Goal: Obtain resource: Download file/media

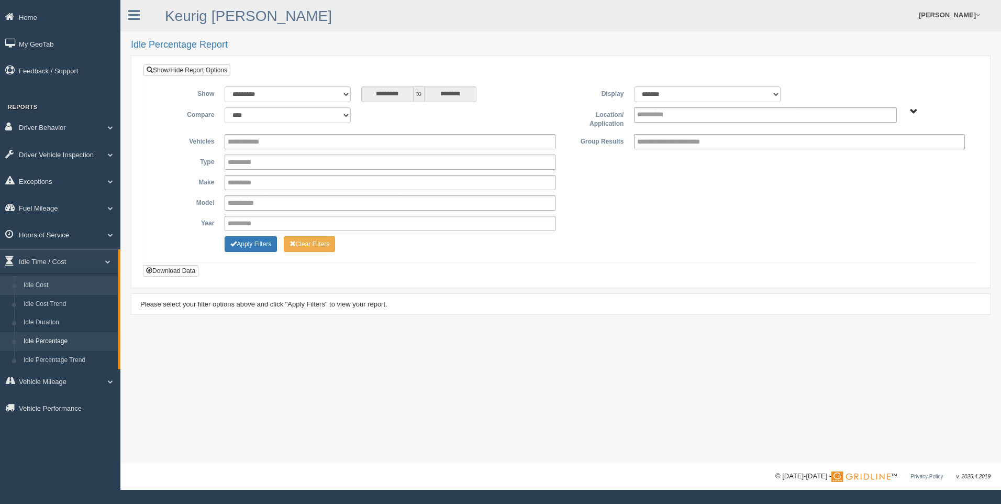
click at [54, 280] on link "Idle Cost" at bounding box center [68, 285] width 99 height 19
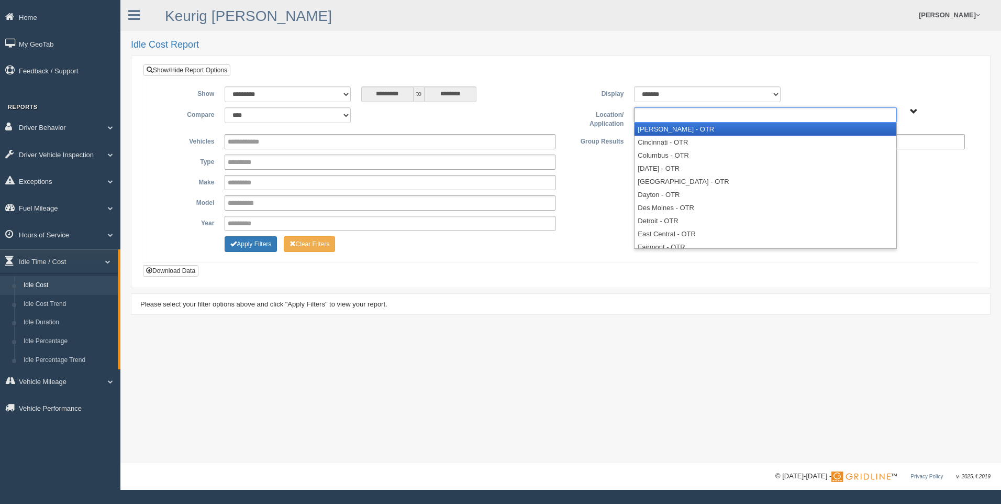
click at [657, 111] on input "text" at bounding box center [659, 114] width 45 height 13
click at [663, 131] on li "[PERSON_NAME] - OTR" at bounding box center [764, 128] width 261 height 13
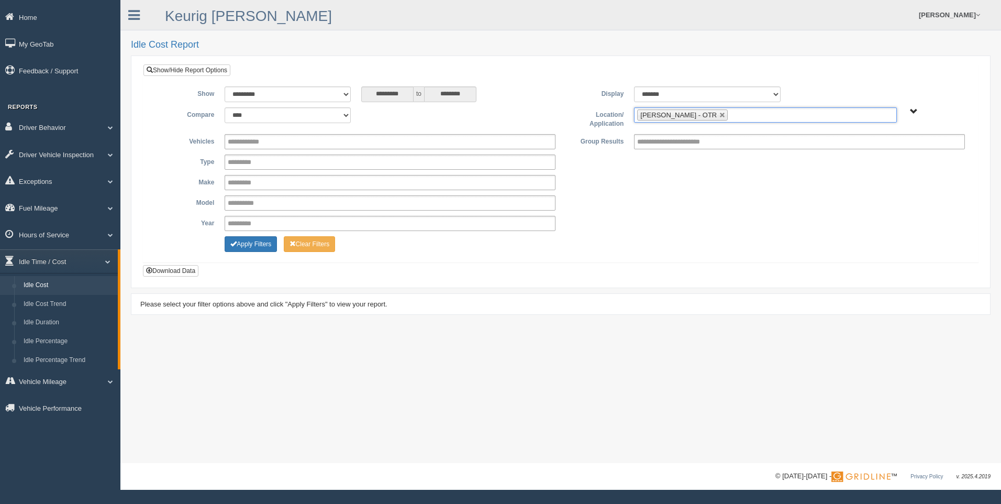
click at [716, 120] on ul "[PERSON_NAME] - OTR" at bounding box center [765, 114] width 262 height 15
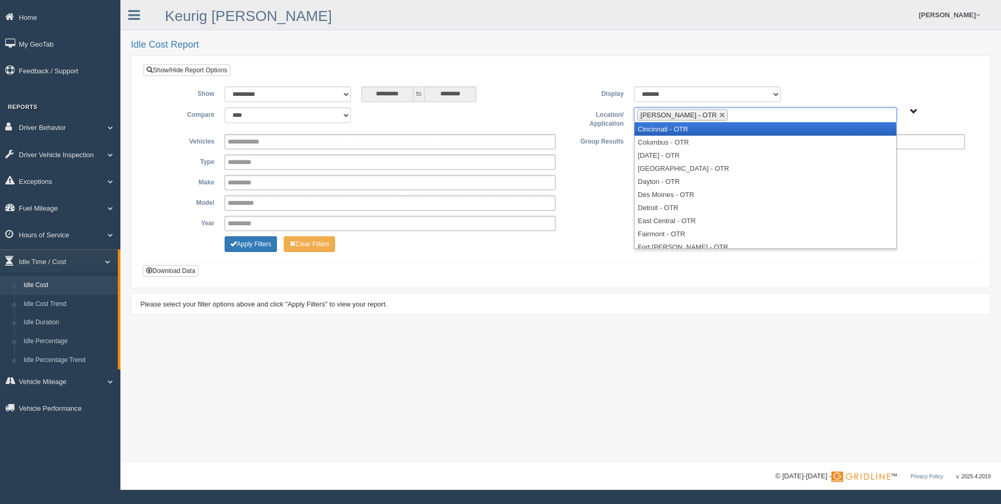
click at [701, 130] on li "Cincinnati - OTR" at bounding box center [764, 128] width 261 height 13
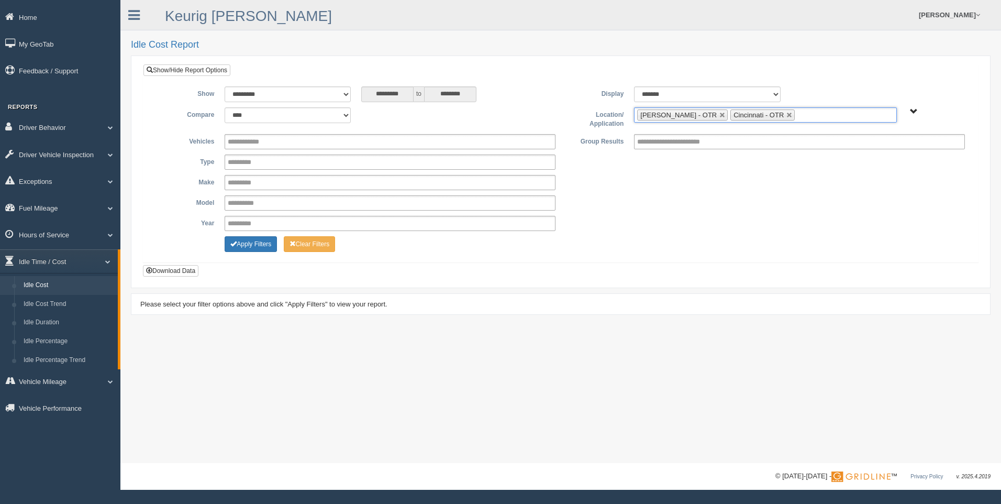
click at [797, 117] on input "text" at bounding box center [803, 114] width 13 height 13
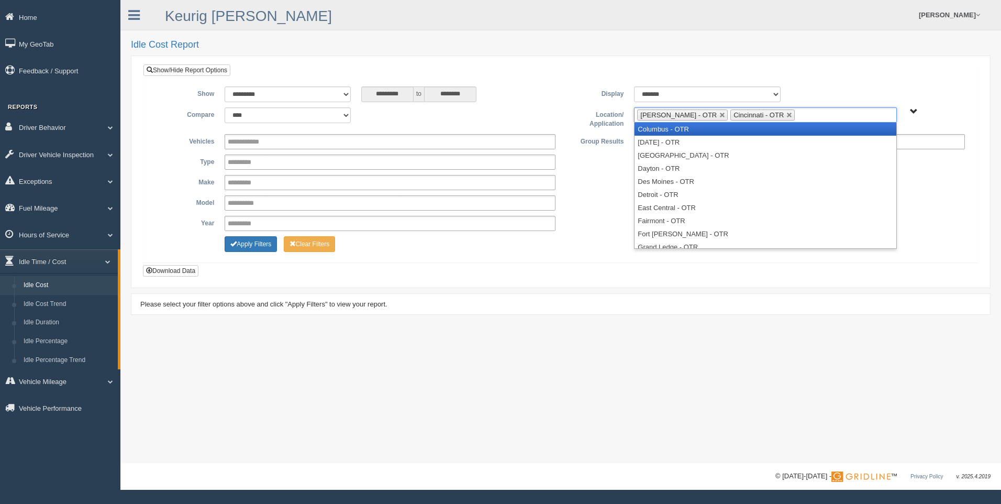
drag, startPoint x: 738, startPoint y: 132, endPoint x: 766, endPoint y: 133, distance: 27.8
click at [739, 132] on li "Columbus - OTR" at bounding box center [764, 128] width 261 height 13
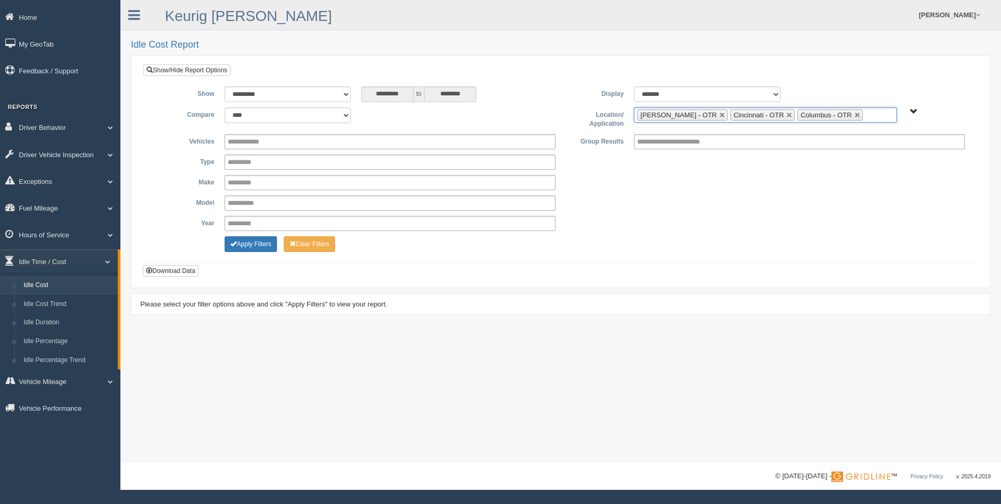
click at [865, 110] on input "text" at bounding box center [871, 114] width 13 height 13
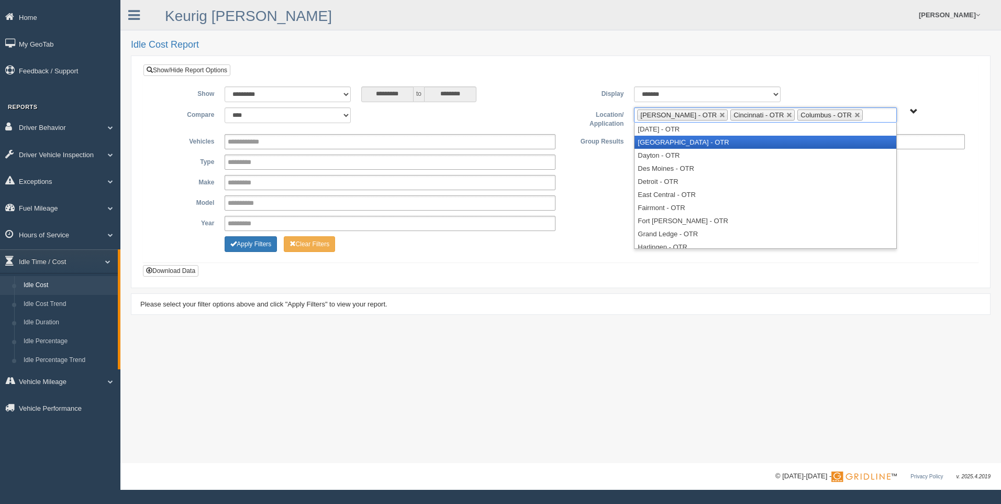
click at [758, 142] on li "[GEOGRAPHIC_DATA] - OTR" at bounding box center [764, 142] width 261 height 13
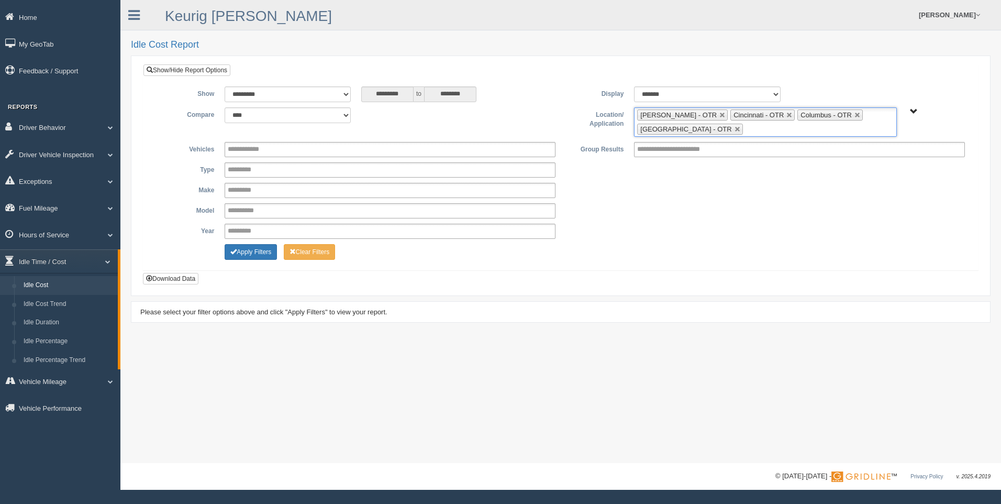
click at [745, 128] on input "text" at bounding box center [751, 128] width 13 height 13
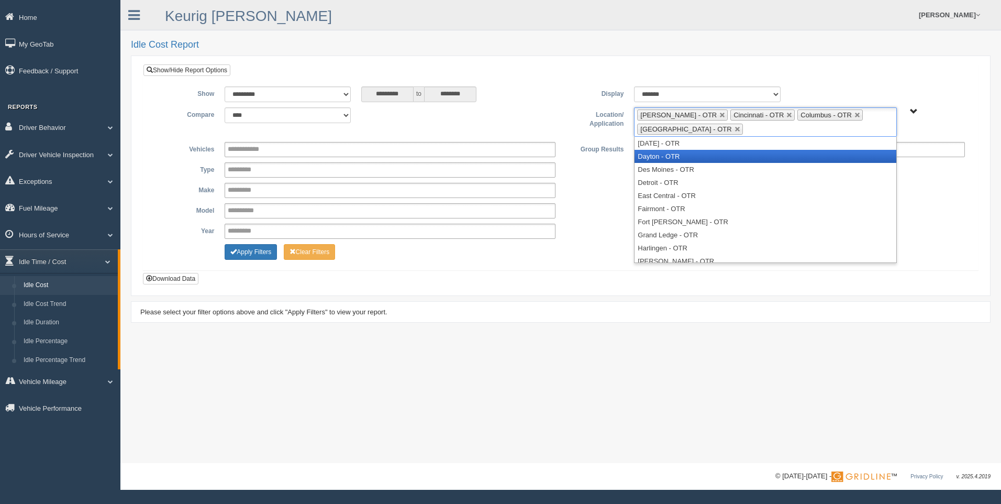
click at [705, 152] on li "Dayton - OTR" at bounding box center [764, 156] width 261 height 13
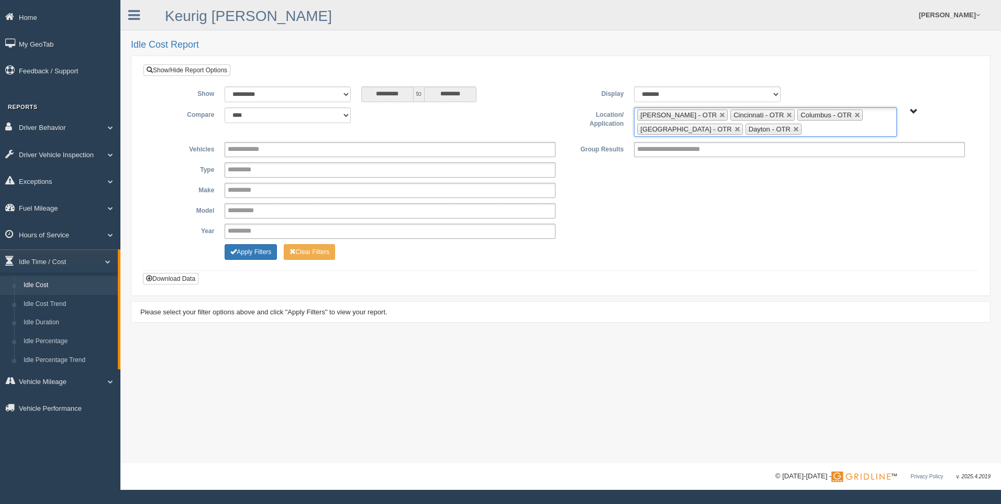
click at [803, 130] on ul "[PERSON_NAME] - OTR Cincinnati - OTR Columbus - OTR [GEOGRAPHIC_DATA] - [GEOGRA…" at bounding box center [765, 121] width 262 height 29
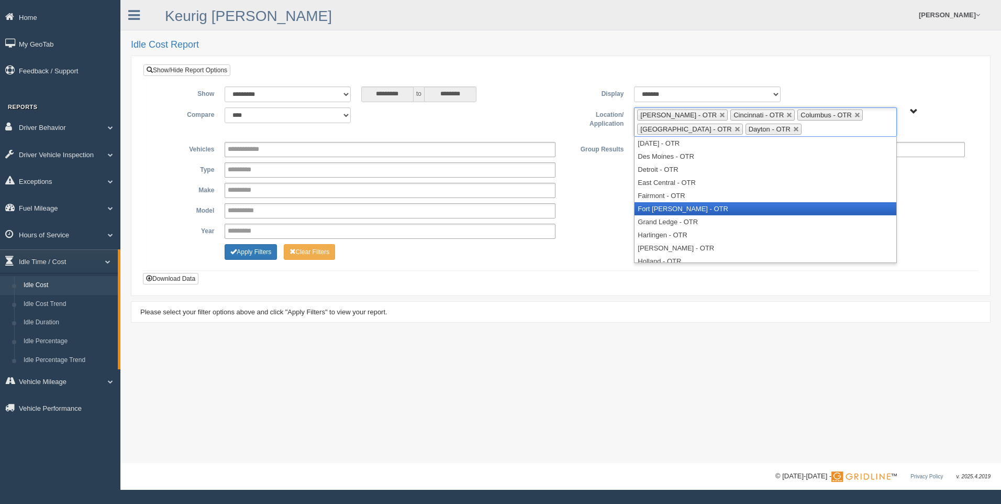
click at [742, 203] on li "Fort [PERSON_NAME] - OTR" at bounding box center [764, 208] width 261 height 13
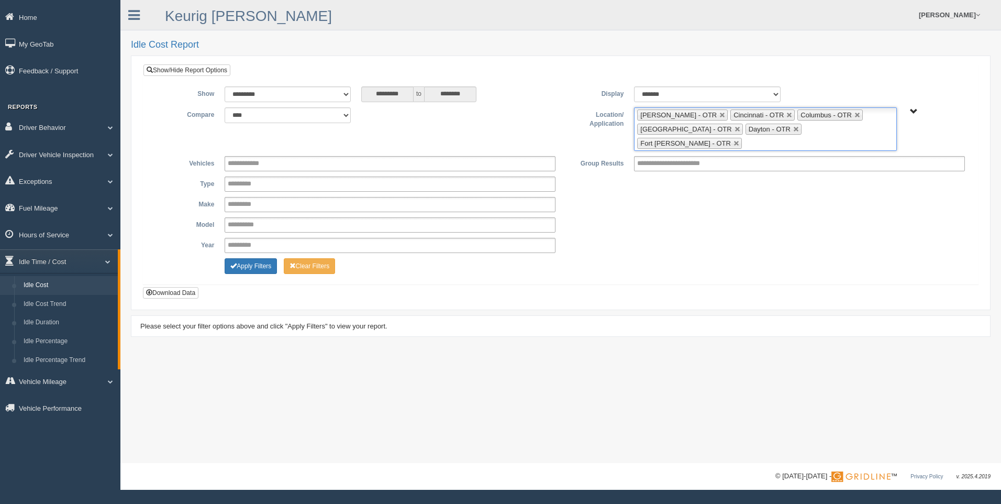
click at [757, 137] on input "text" at bounding box center [750, 143] width 13 height 13
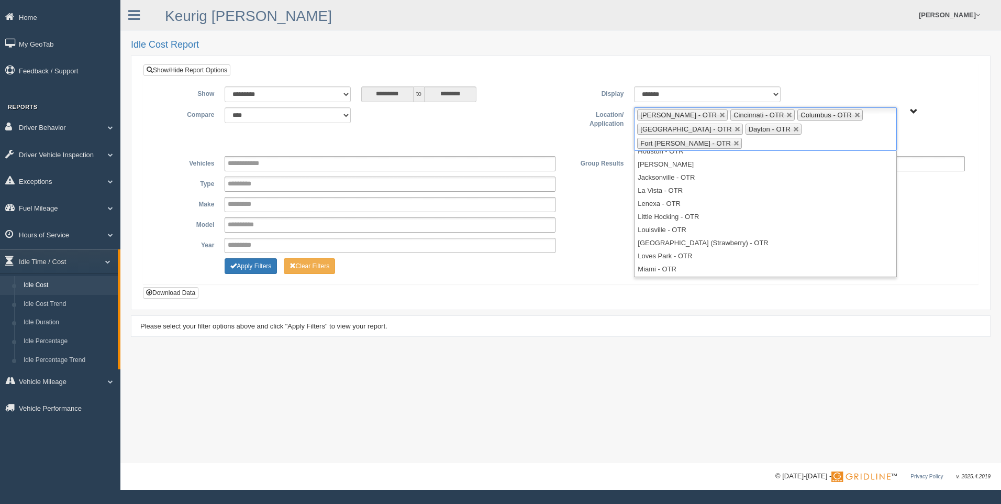
scroll to position [130, 0]
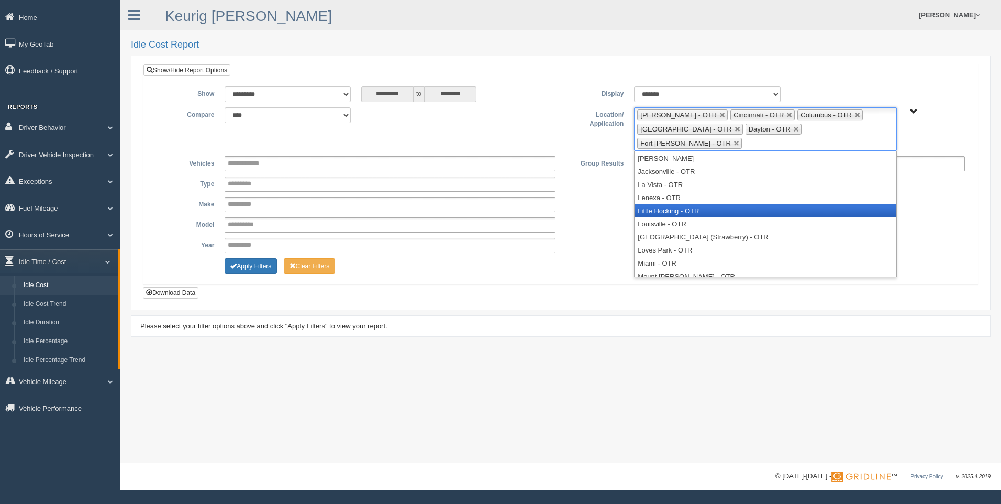
click at [704, 204] on li "Little Hocking - OTR" at bounding box center [764, 210] width 261 height 13
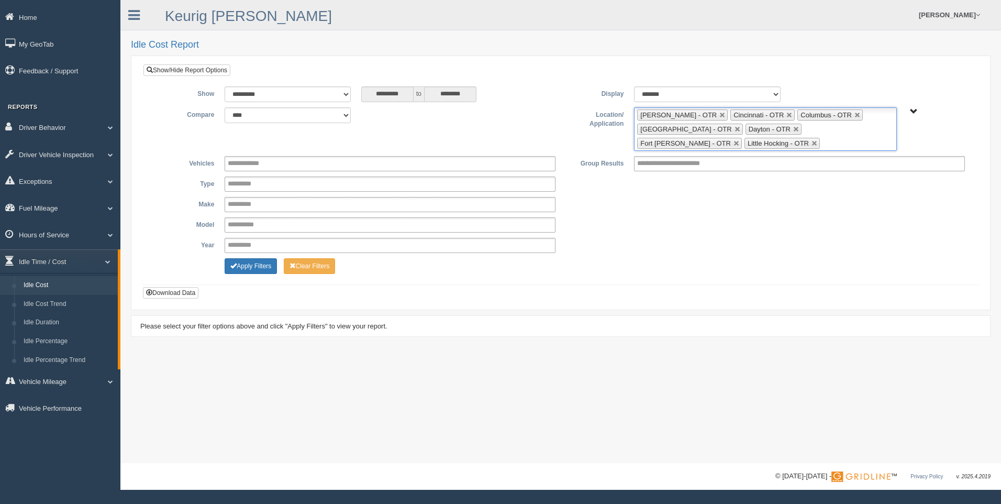
click at [741, 144] on ul "[PERSON_NAME] - OTR Cincinnati - OTR Columbus - OTR [GEOGRAPHIC_DATA] - [GEOGRA…" at bounding box center [765, 128] width 262 height 43
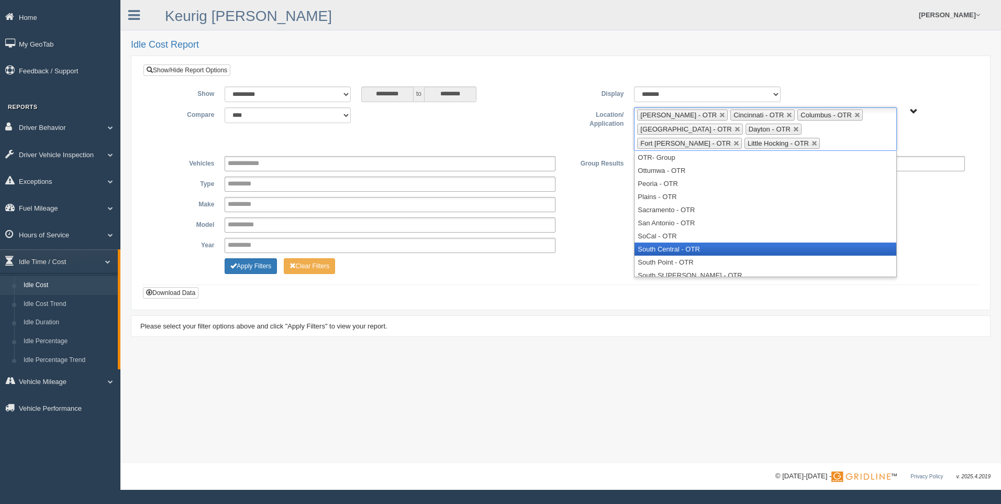
scroll to position [366, 0]
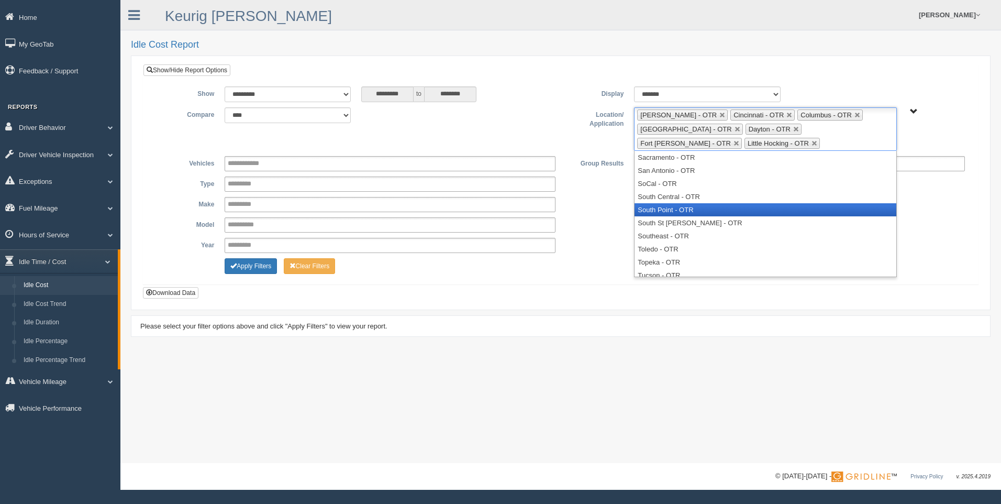
click at [731, 213] on li "South Point - OTR" at bounding box center [764, 209] width 261 height 13
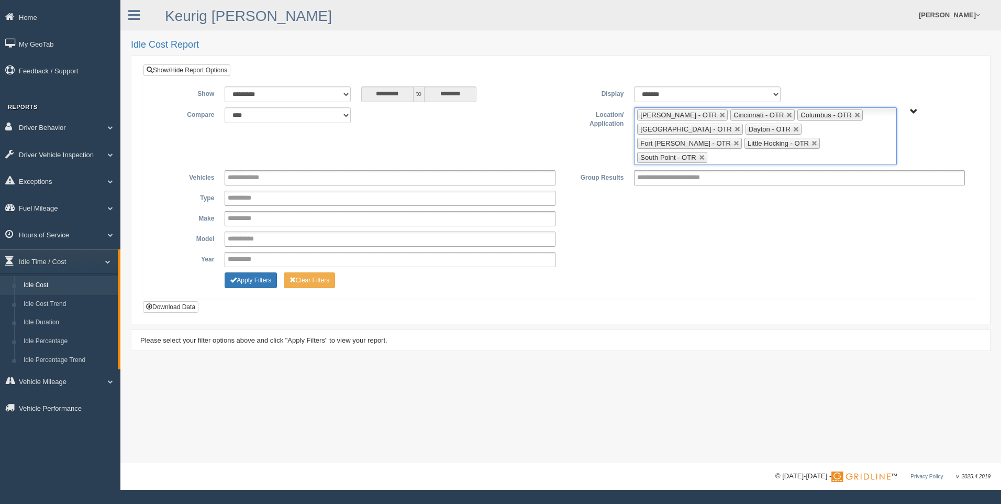
click at [814, 144] on ul "[PERSON_NAME] - OTR Cincinnati - OTR Columbus - OTR [GEOGRAPHIC_DATA] - [GEOGRA…" at bounding box center [765, 136] width 262 height 58
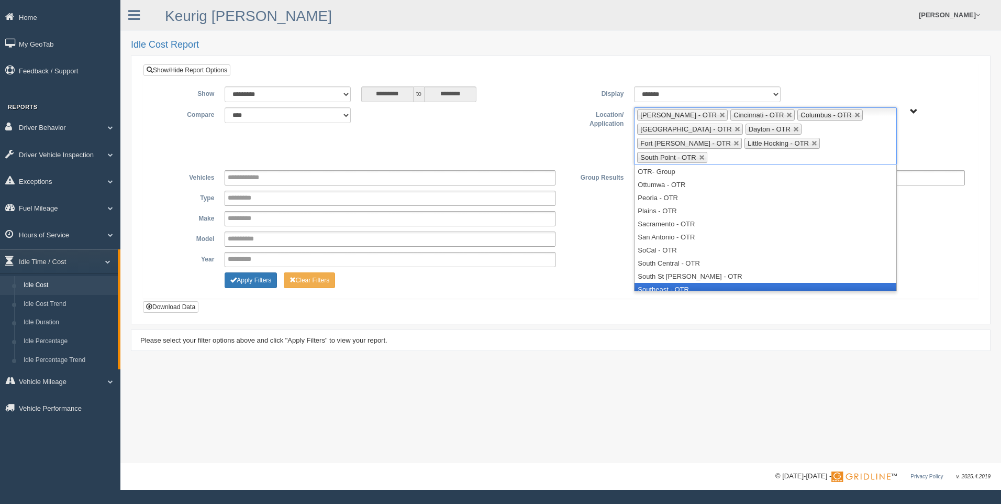
scroll to position [385, 0]
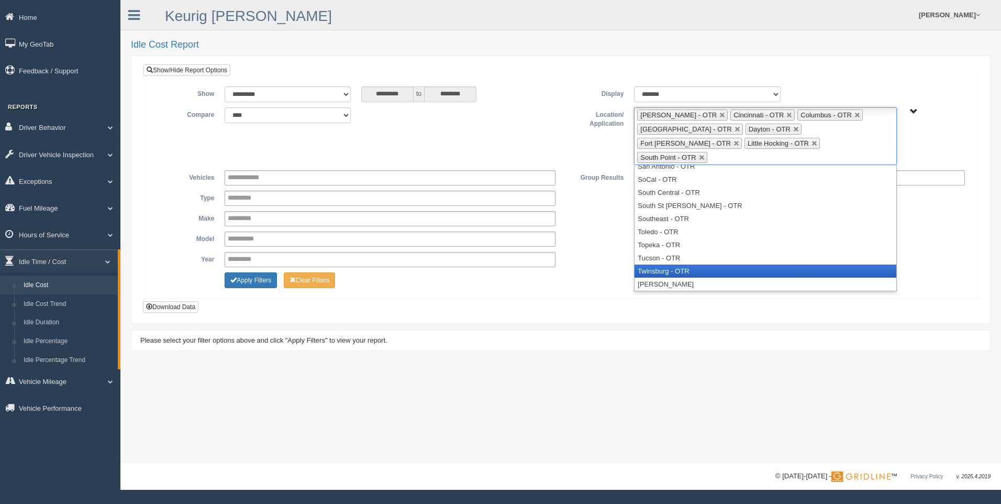
click at [715, 264] on li "Twinsburg - OTR" at bounding box center [764, 270] width 261 height 13
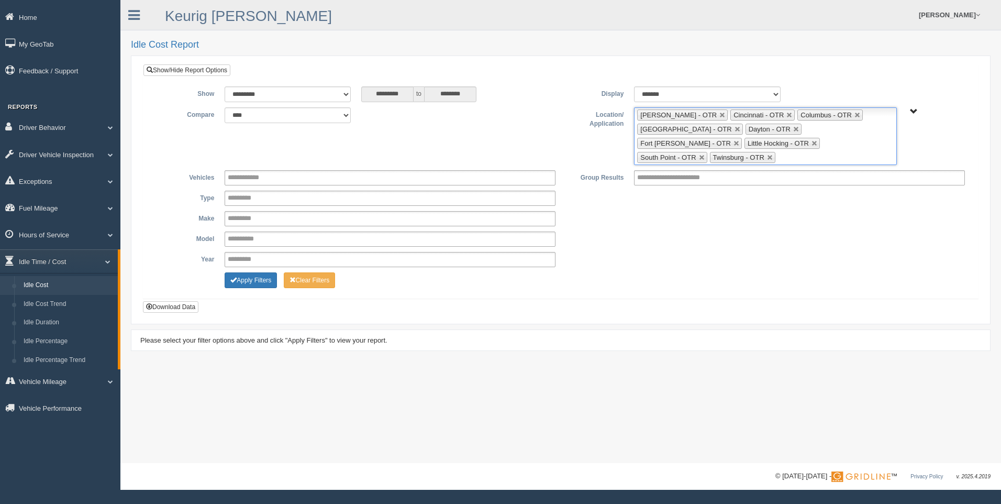
click at [878, 141] on ul "Beckley - OTR Cincinnati - OTR Columbus - OTR Cranberry Township - OTR Dayton -…" at bounding box center [765, 136] width 262 height 58
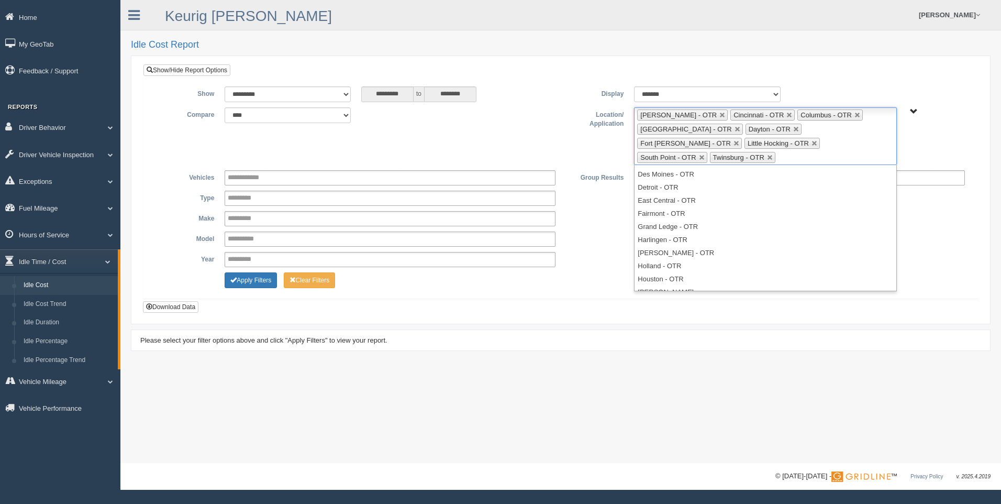
scroll to position [0, 0]
click at [174, 301] on button "Download Data" at bounding box center [170, 307] width 55 height 12
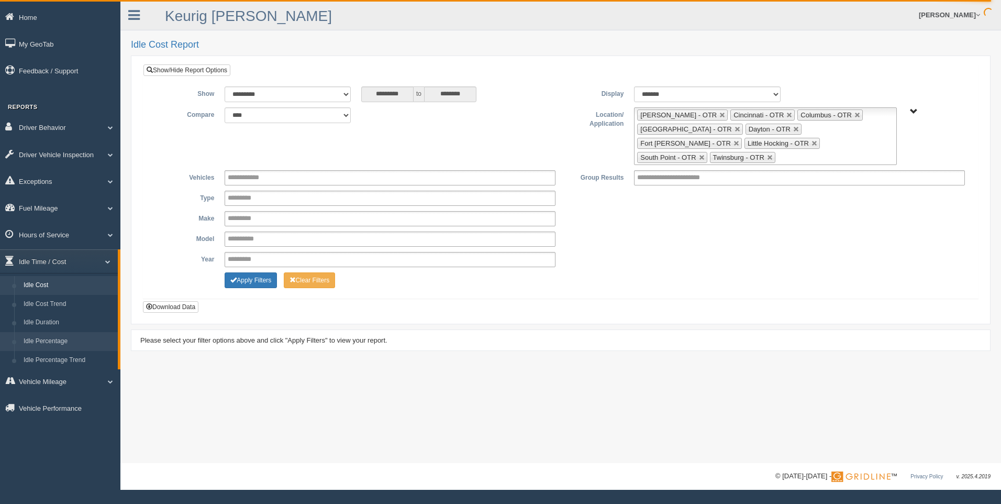
click at [62, 339] on link "Idle Percentage" at bounding box center [68, 341] width 99 height 19
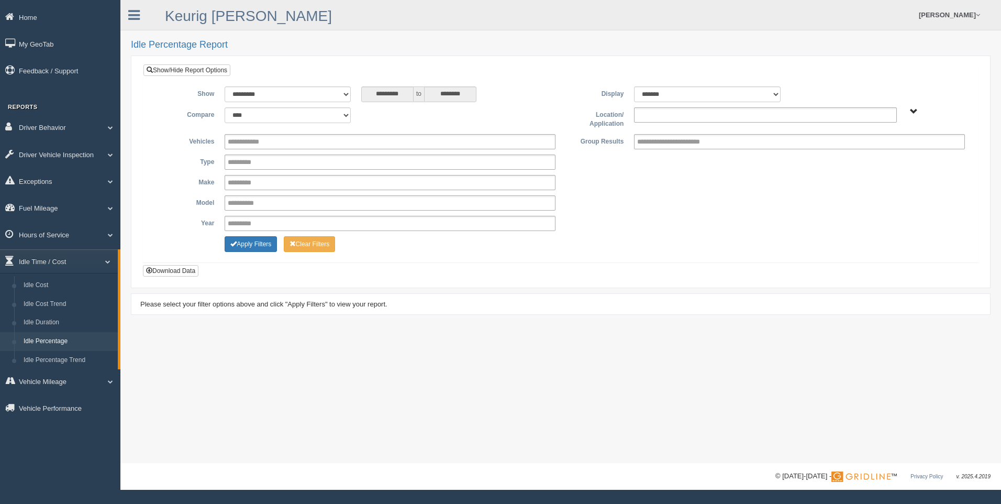
click at [685, 110] on ul at bounding box center [765, 114] width 262 height 15
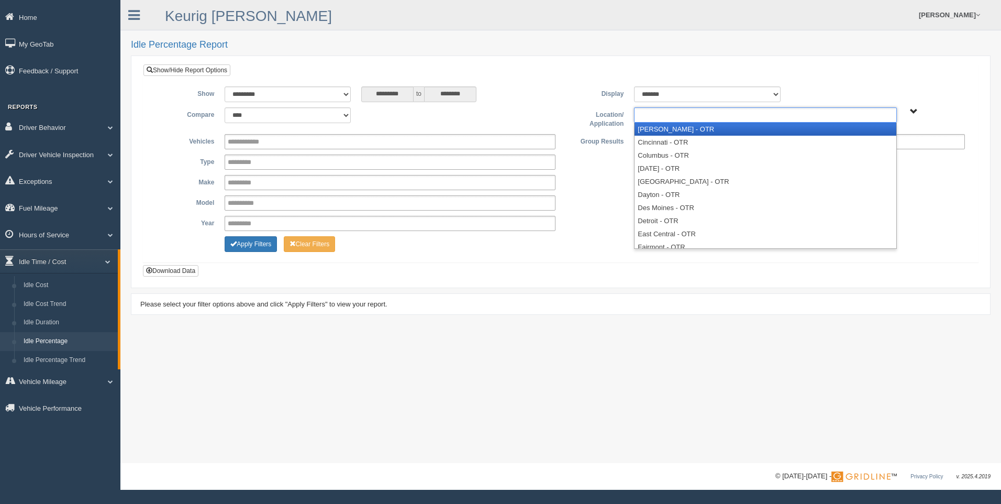
click at [684, 127] on li "[PERSON_NAME] - OTR" at bounding box center [764, 128] width 261 height 13
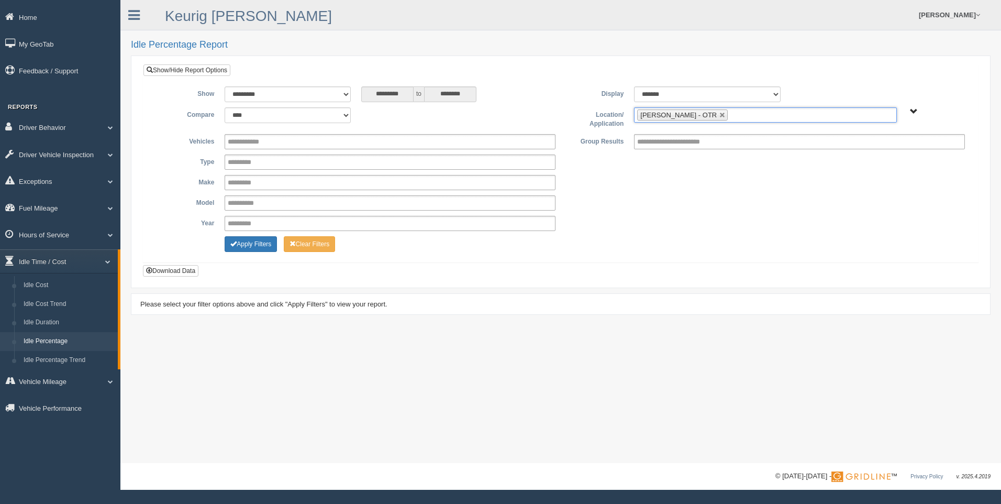
click at [730, 116] on input "text" at bounding box center [736, 114] width 13 height 13
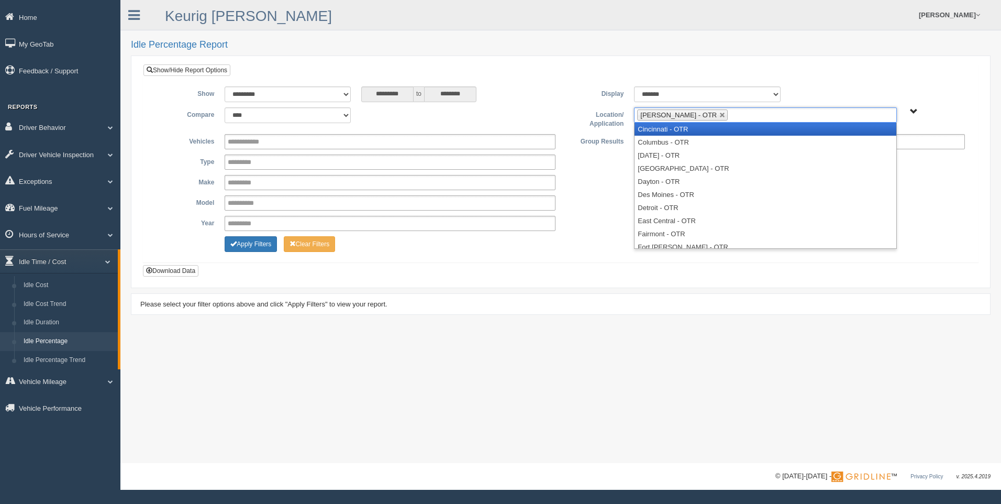
click at [698, 129] on li "Cincinnati - OTR" at bounding box center [764, 128] width 261 height 13
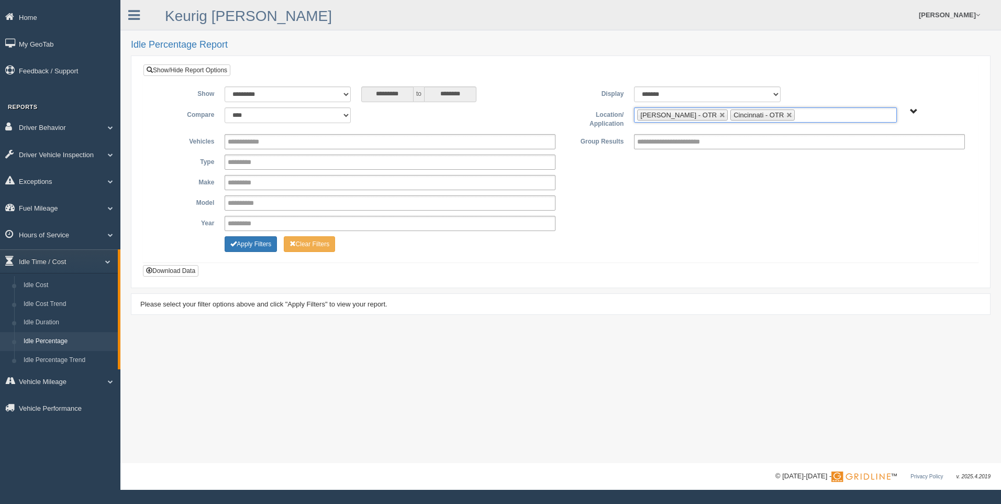
click at [775, 116] on ul "[PERSON_NAME] - OTR Cincinnati - OTR" at bounding box center [765, 114] width 262 height 15
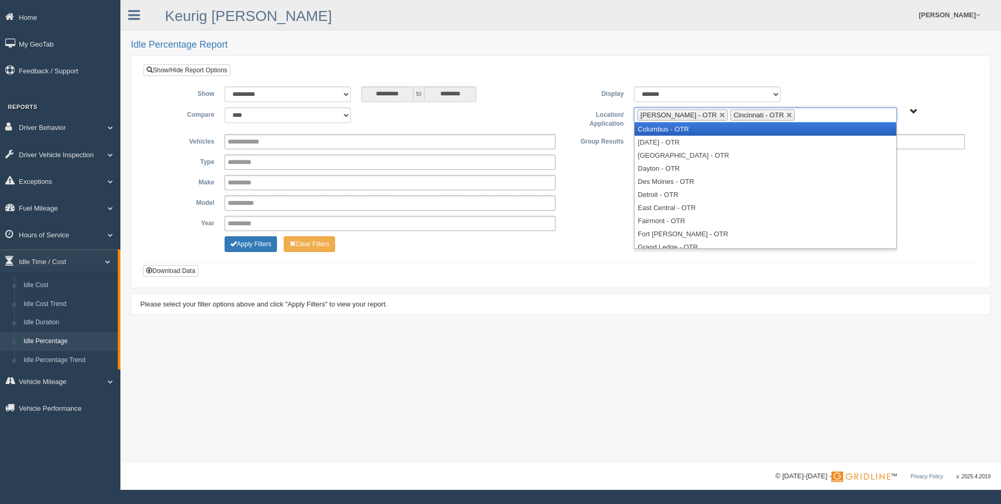
click at [752, 130] on li "Columbus - OTR" at bounding box center [764, 128] width 261 height 13
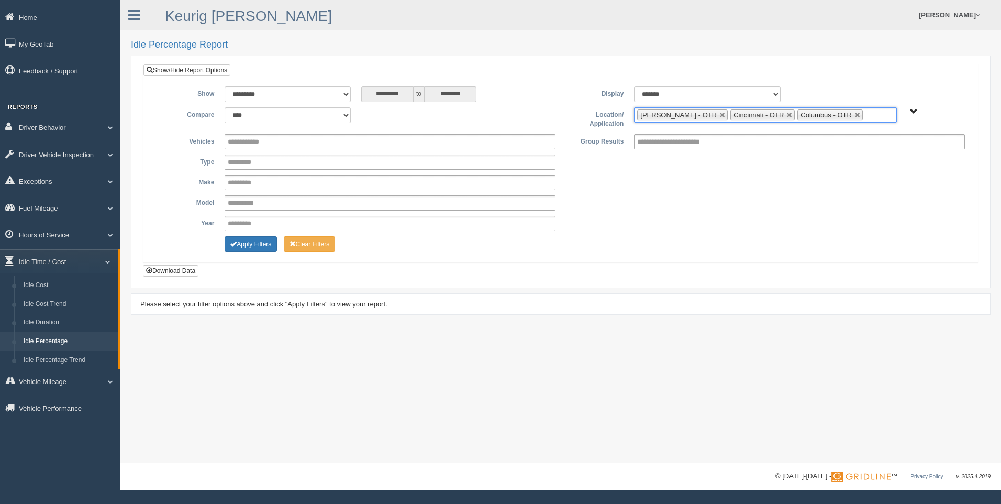
click at [850, 115] on ul "Beckley - OTR Cincinnati - OTR Columbus - OTR" at bounding box center [765, 114] width 262 height 15
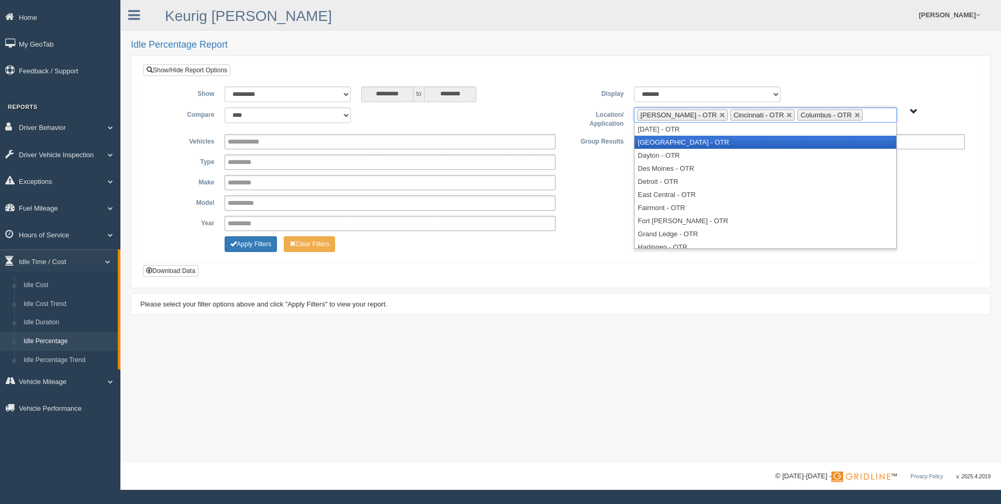
click at [749, 137] on li "[GEOGRAPHIC_DATA] - OTR" at bounding box center [764, 142] width 261 height 13
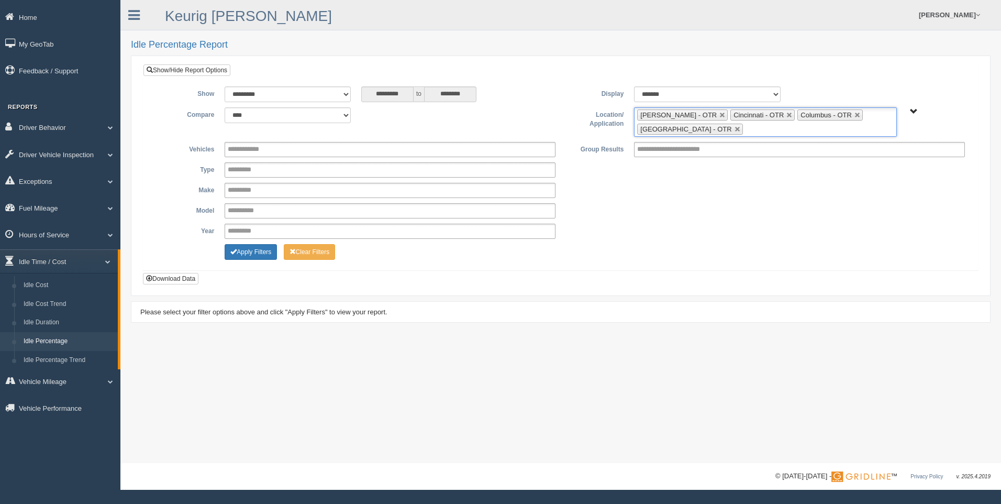
click at [746, 132] on ul "[PERSON_NAME] - OTR Cincinnati - OTR Columbus - OTR [GEOGRAPHIC_DATA] - [GEOGRA…" at bounding box center [765, 121] width 262 height 29
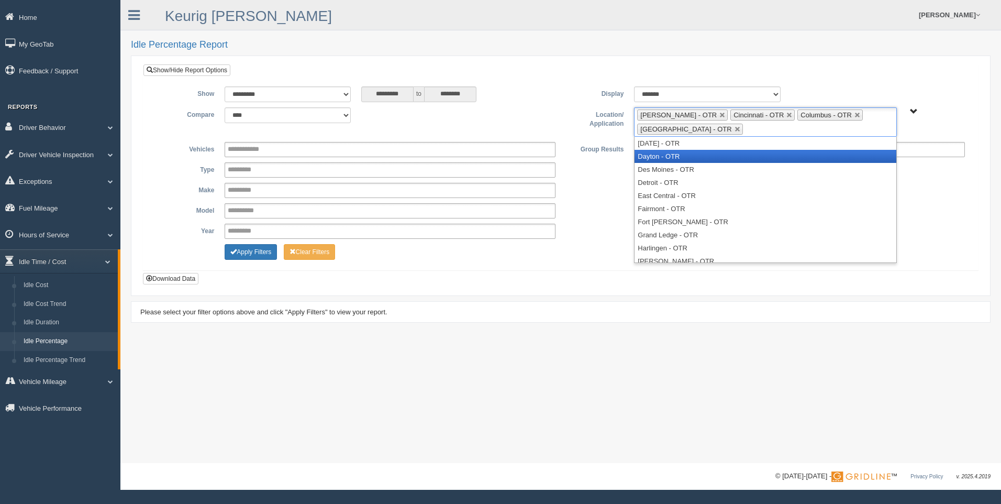
click at [719, 160] on li "Dayton - OTR" at bounding box center [764, 156] width 261 height 13
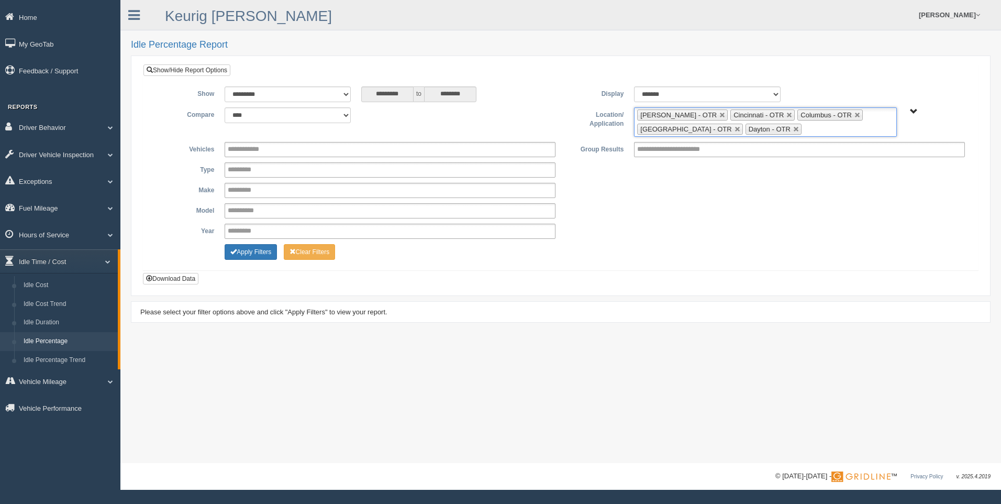
click at [805, 128] on ul "[PERSON_NAME] - OTR Cincinnati - OTR Columbus - OTR [GEOGRAPHIC_DATA] - [GEOGRA…" at bounding box center [765, 121] width 262 height 29
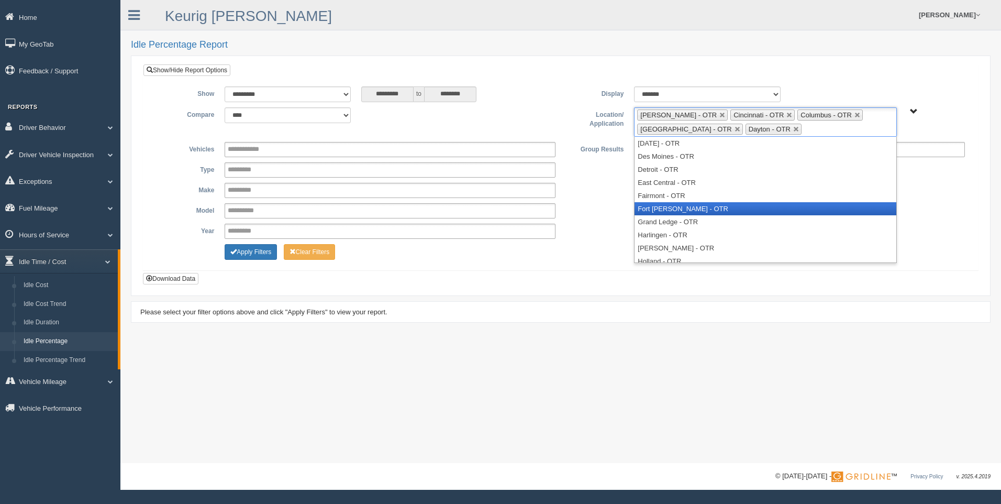
click at [702, 209] on li "Fort [PERSON_NAME] - OTR" at bounding box center [764, 208] width 261 height 13
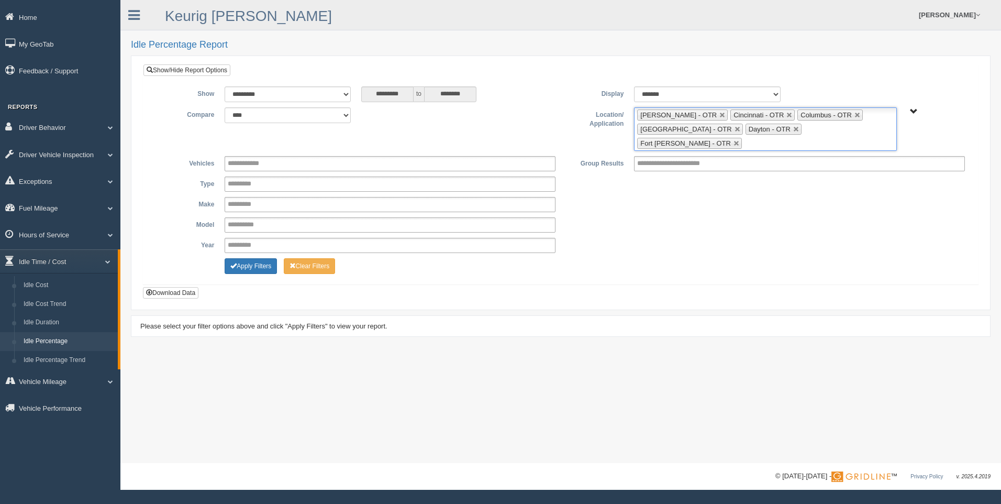
click at [757, 137] on input "text" at bounding box center [750, 143] width 13 height 13
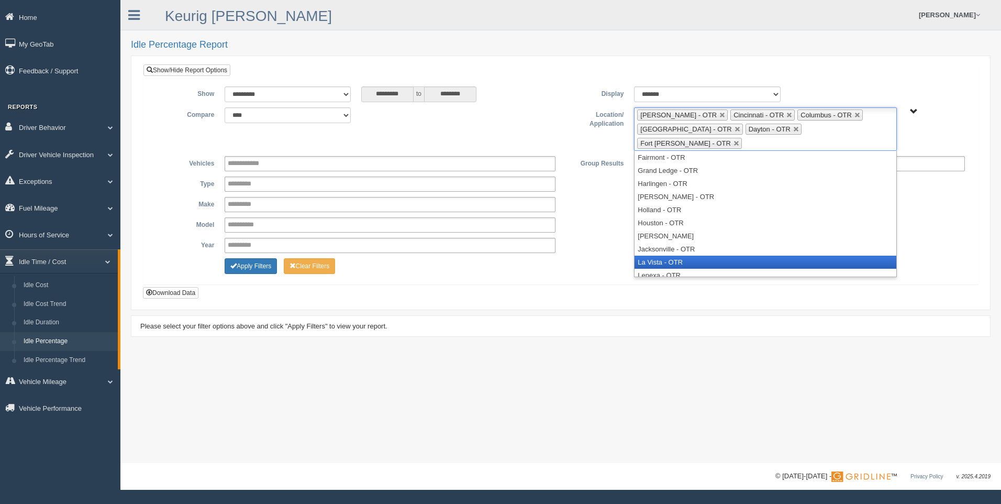
scroll to position [105, 0]
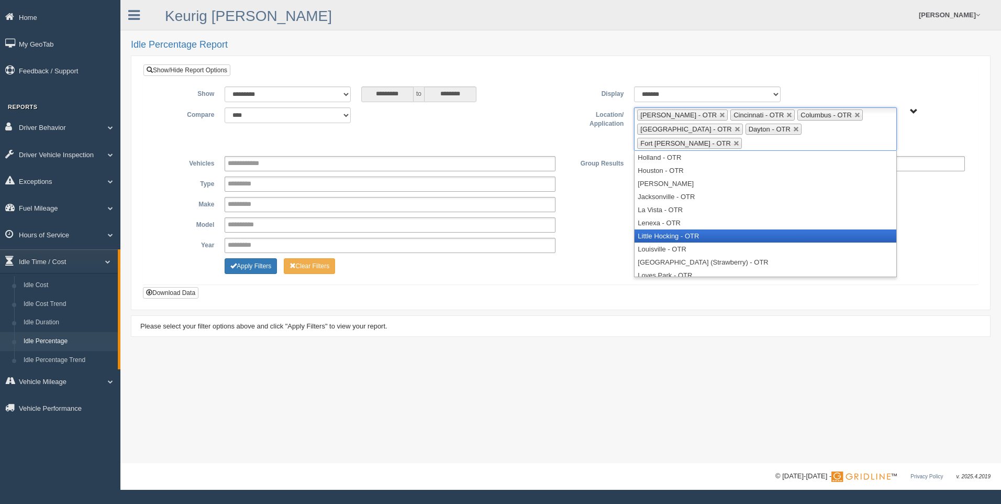
click at [733, 229] on li "Little Hocking - OTR" at bounding box center [764, 235] width 261 height 13
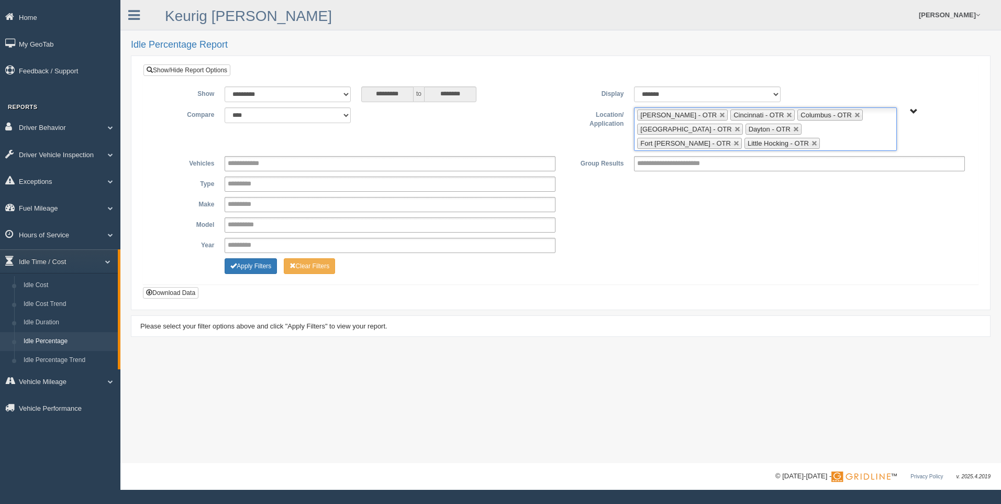
click at [779, 141] on ul "[PERSON_NAME] - OTR Cincinnati - OTR Columbus - OTR [GEOGRAPHIC_DATA] - [GEOGRA…" at bounding box center [765, 128] width 262 height 43
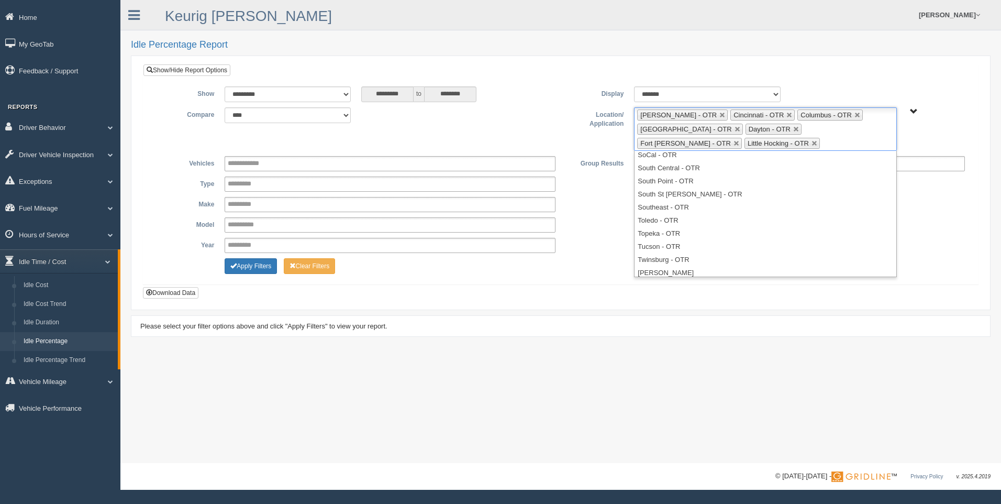
scroll to position [398, 0]
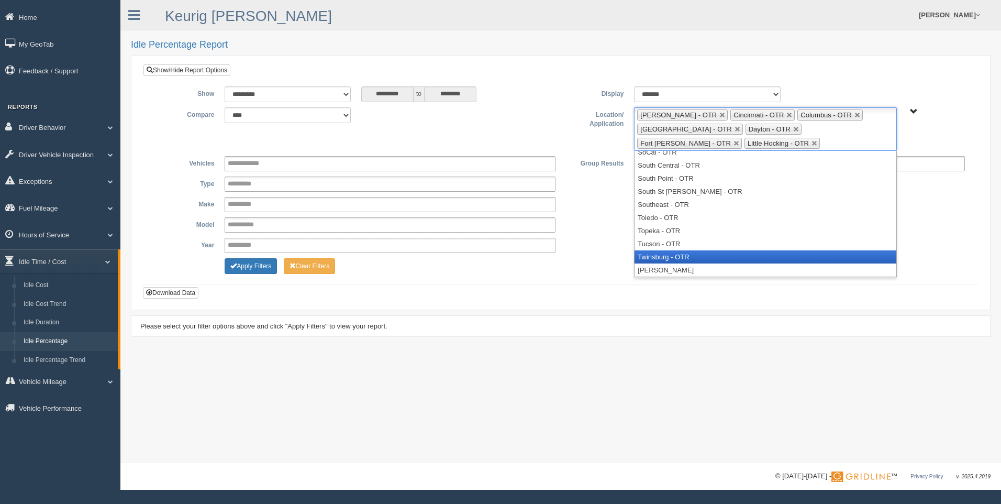
click at [751, 259] on li "Twinsburg - OTR" at bounding box center [764, 256] width 261 height 13
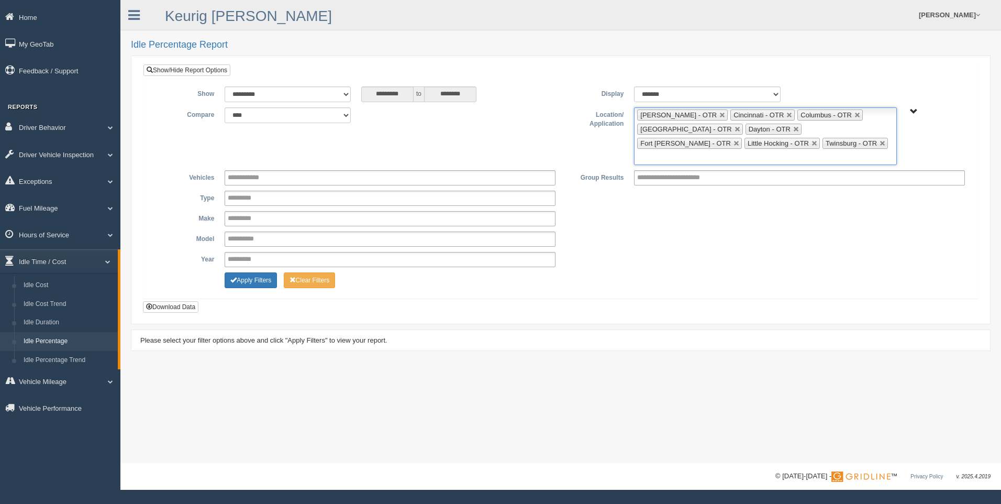
scroll to position [385, 0]
click at [801, 144] on ul "Beckley - OTR Cincinnati - OTR Columbus - OTR Cranberry Township - OTR Dayton -…" at bounding box center [765, 136] width 262 height 58
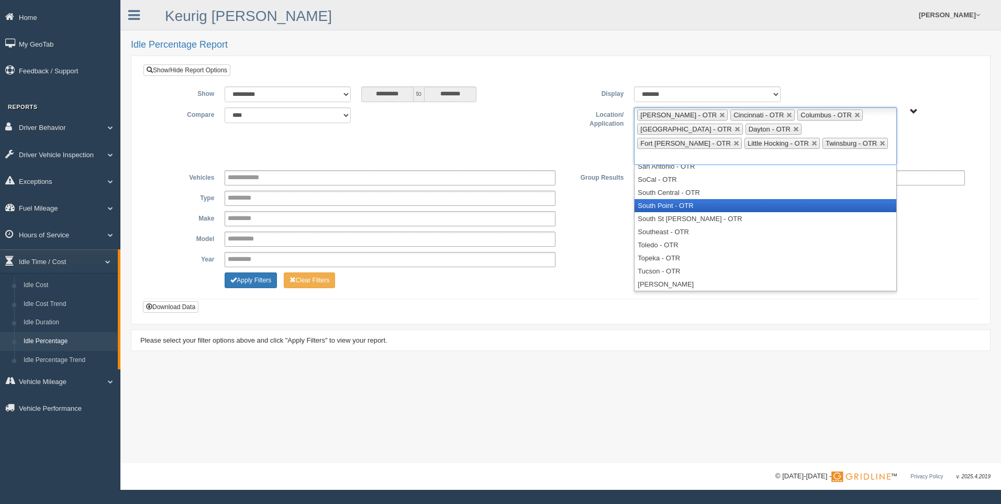
click at [698, 199] on li "South Point - OTR" at bounding box center [764, 205] width 261 height 13
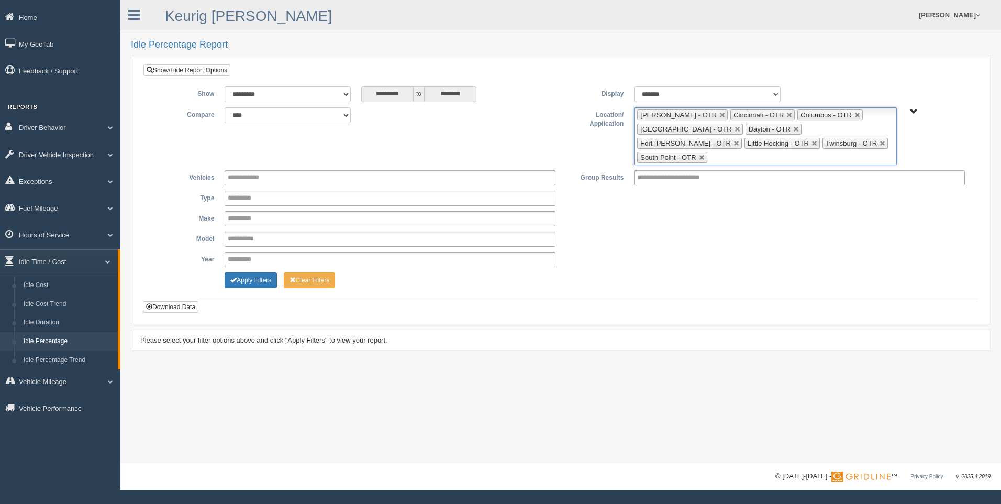
scroll to position [372, 0]
click at [864, 143] on ul "Beckley - OTR Cincinnati - OTR Columbus - OTR Cranberry Township - OTR Dayton -…" at bounding box center [765, 136] width 262 height 58
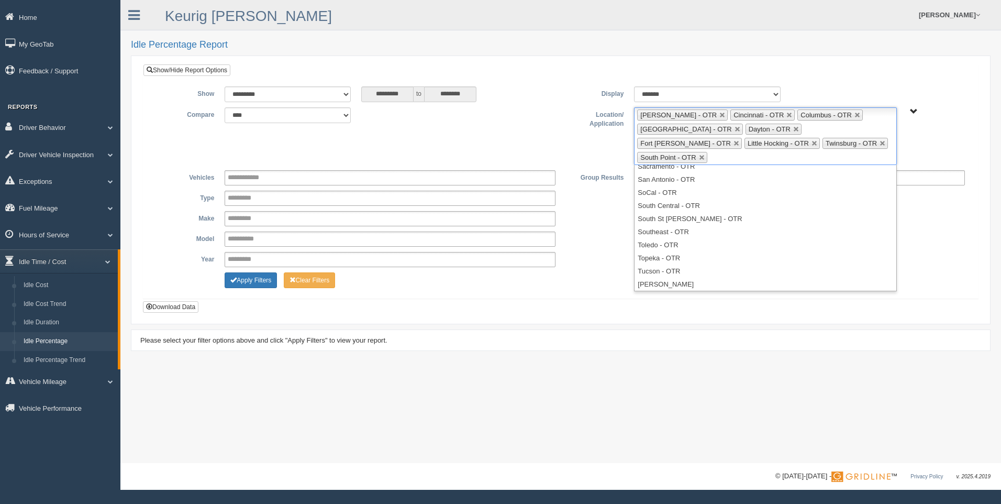
click at [951, 252] on div "Year **** **** **** **** **** **** **** **** **** **** **** **** **** **** ****…" at bounding box center [560, 259] width 819 height 15
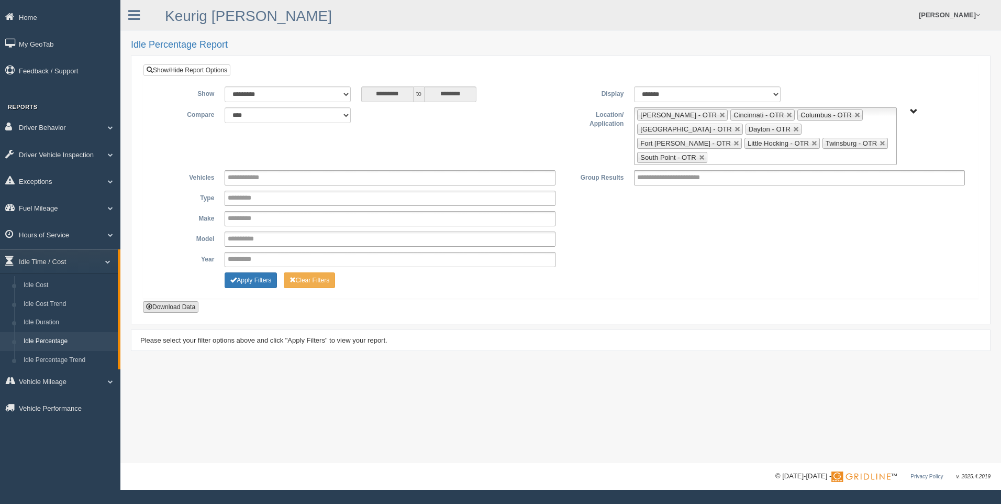
click at [183, 301] on button "Download Data" at bounding box center [170, 307] width 55 height 12
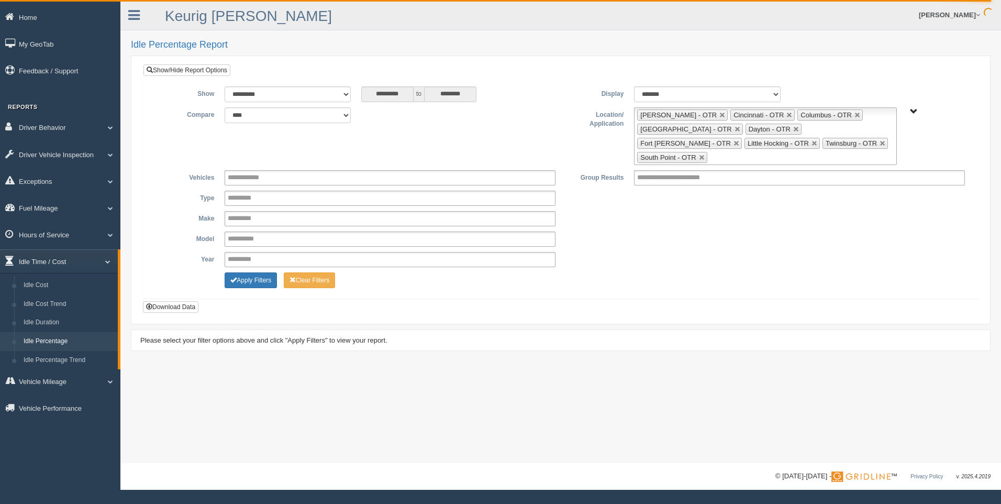
click at [106, 259] on span at bounding box center [104, 261] width 14 height 5
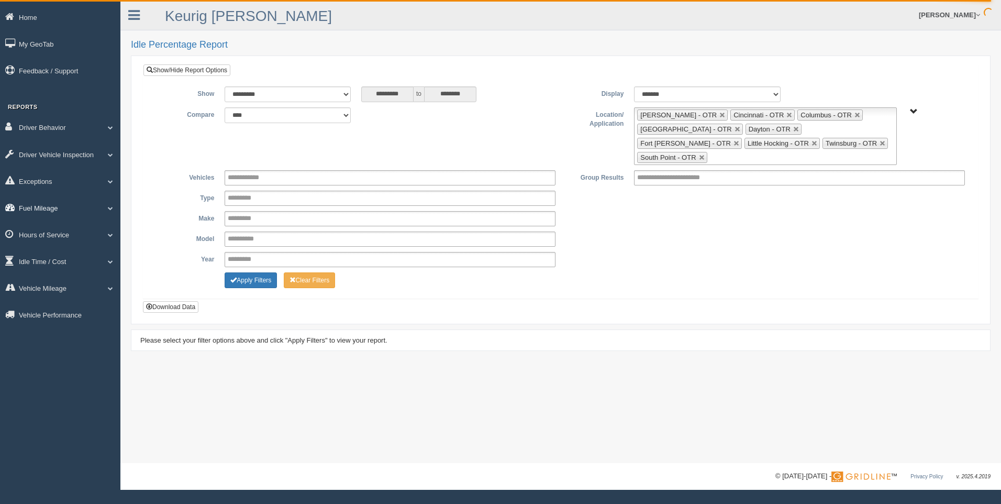
click at [109, 207] on span at bounding box center [106, 207] width 14 height 5
click at [71, 246] on link "Fuel Mileage" at bounding box center [68, 250] width 99 height 19
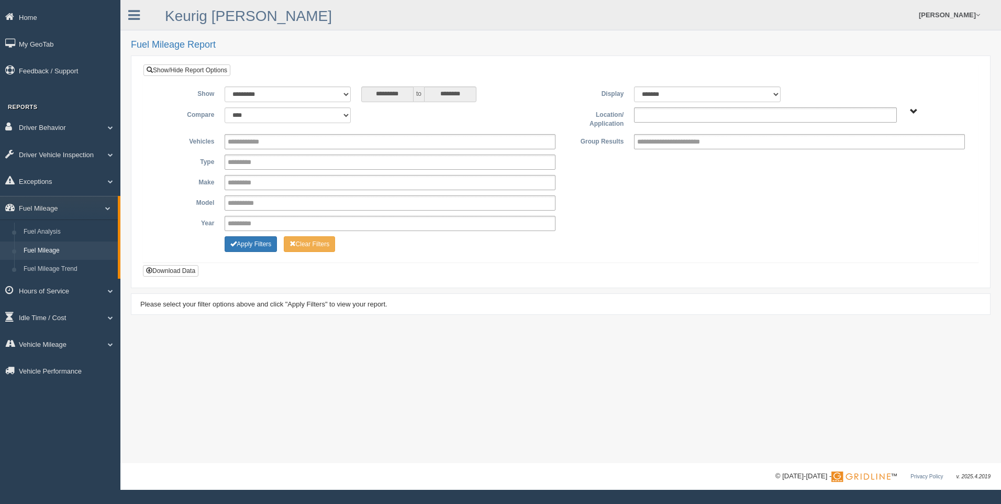
click at [708, 119] on ul at bounding box center [765, 114] width 262 height 15
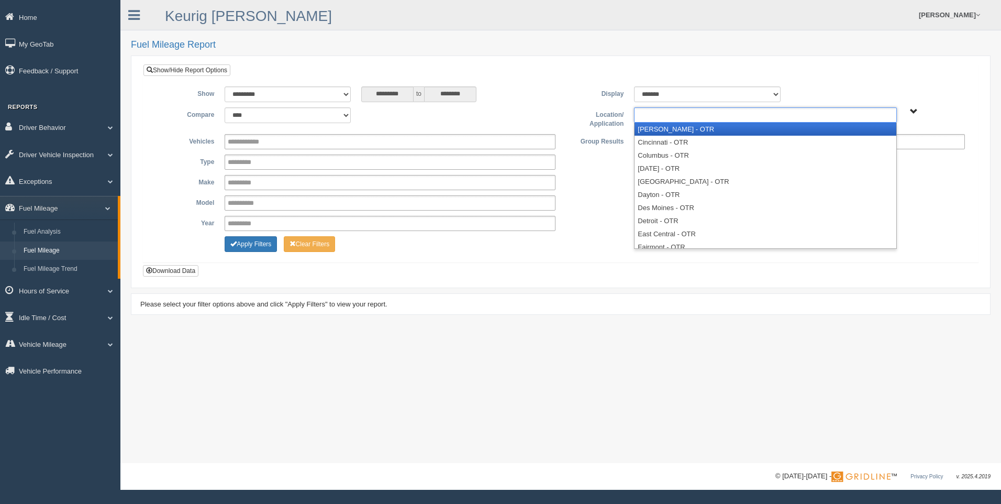
click at [703, 128] on li "[PERSON_NAME] - OTR" at bounding box center [764, 128] width 261 height 13
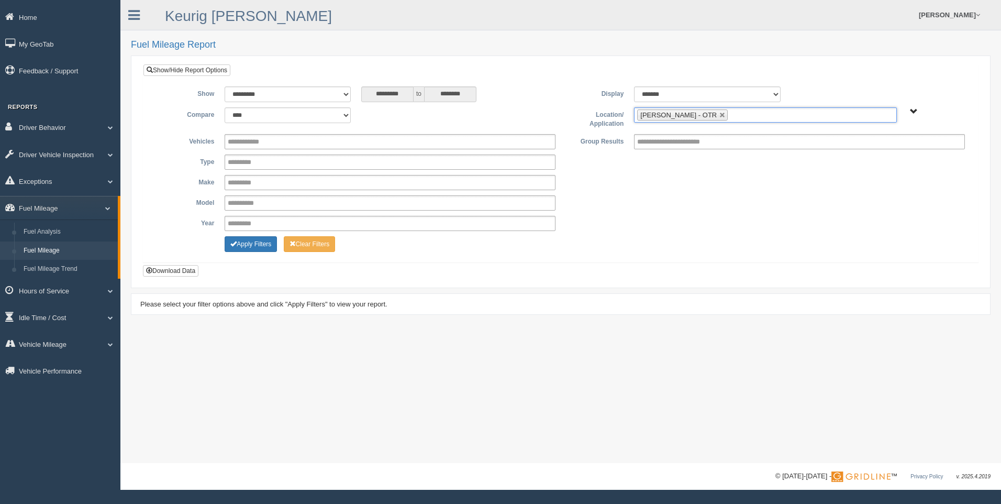
click at [717, 117] on ul "[PERSON_NAME] - OTR" at bounding box center [765, 114] width 262 height 15
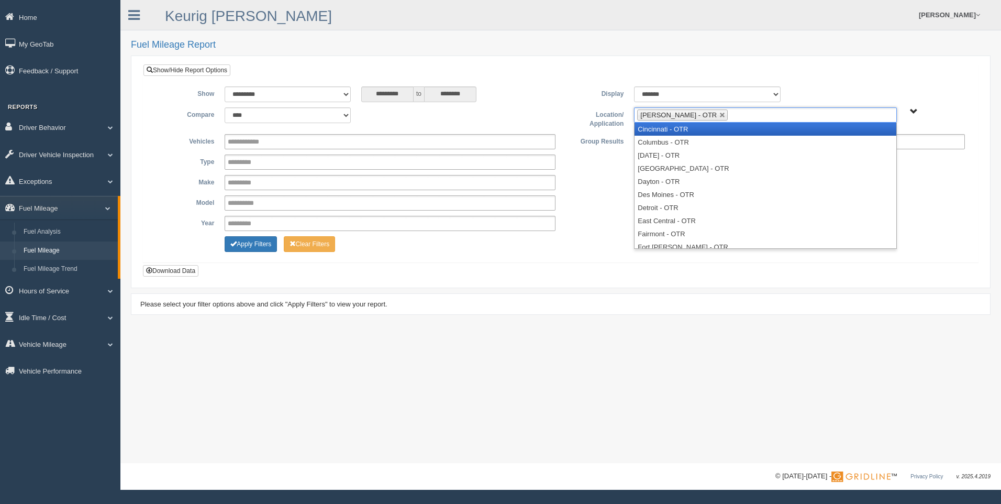
click at [706, 128] on li "Cincinnati - OTR" at bounding box center [764, 128] width 261 height 13
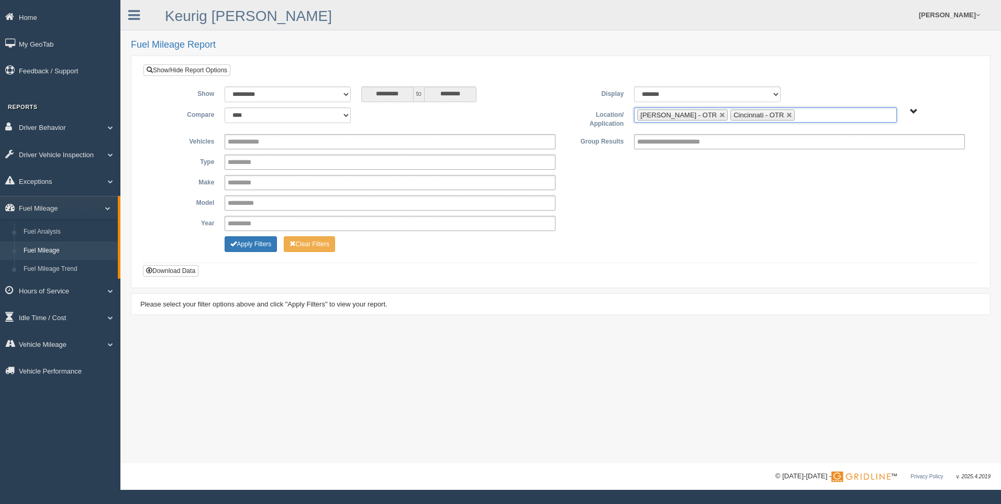
click at [774, 117] on ul "[PERSON_NAME] - OTR Cincinnati - OTR" at bounding box center [765, 114] width 262 height 15
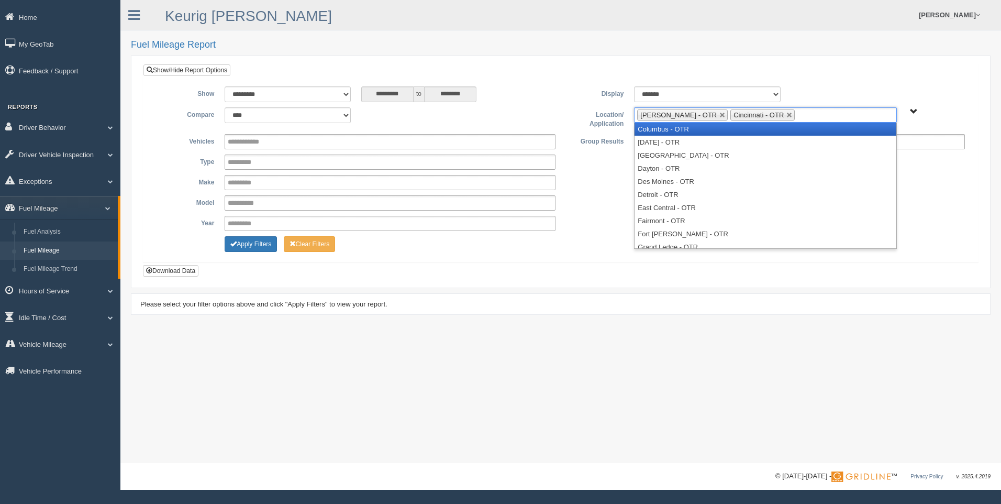
click at [744, 131] on li "Columbus - OTR" at bounding box center [764, 128] width 261 height 13
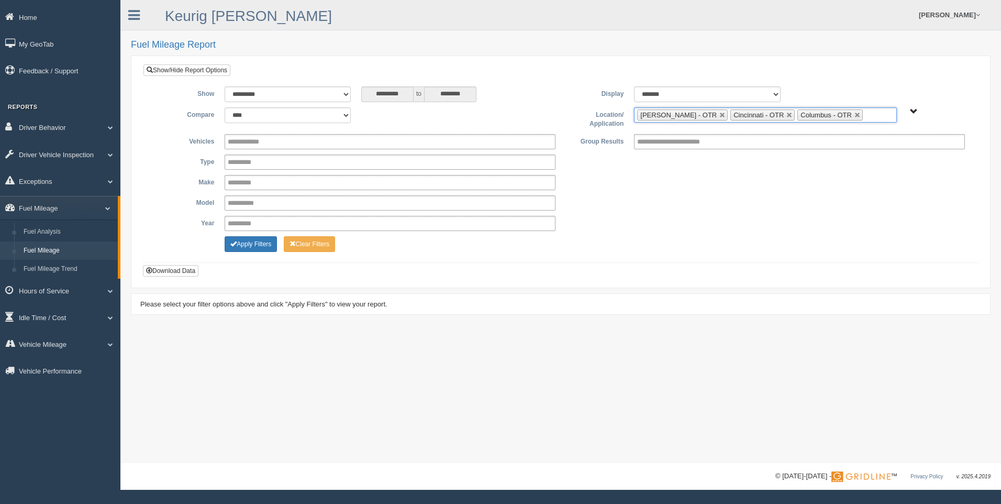
click at [865, 119] on input "text" at bounding box center [871, 114] width 13 height 13
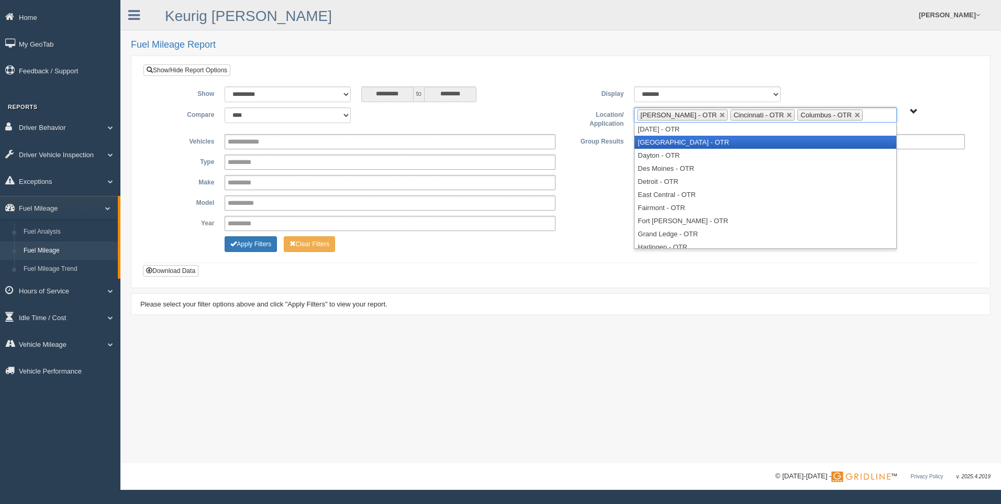
click at [769, 140] on li "[GEOGRAPHIC_DATA] - OTR" at bounding box center [764, 142] width 261 height 13
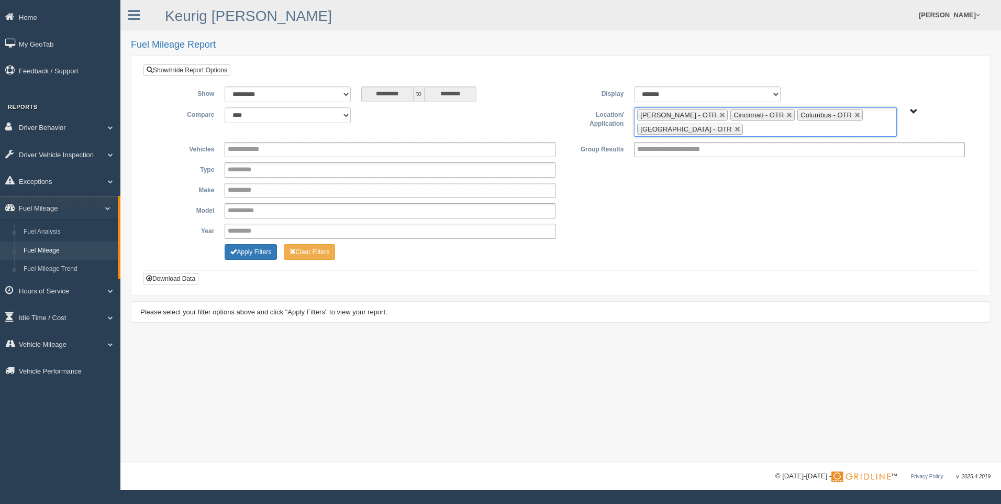
click at [762, 129] on ul "[PERSON_NAME] - OTR Cincinnati - OTR Columbus - OTR [GEOGRAPHIC_DATA] - [GEOGRA…" at bounding box center [765, 121] width 262 height 29
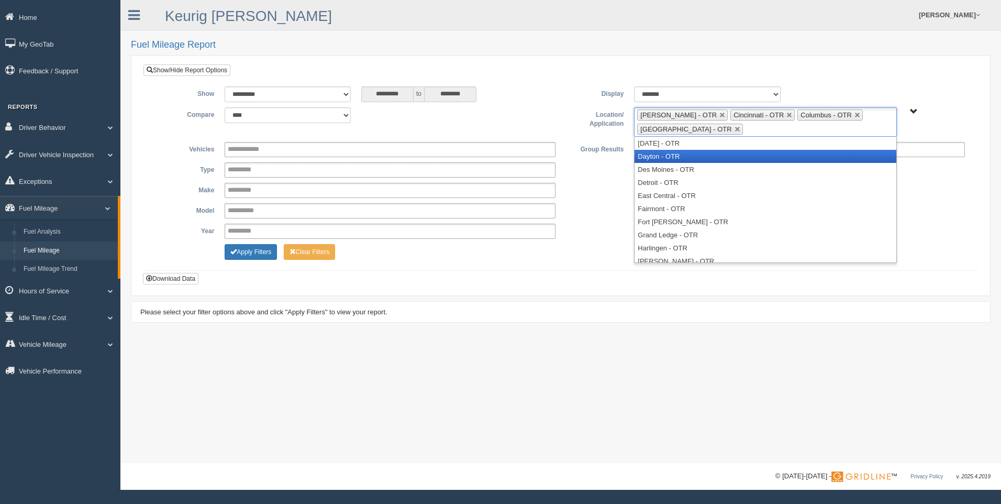
click at [725, 154] on li "Dayton - OTR" at bounding box center [764, 156] width 261 height 13
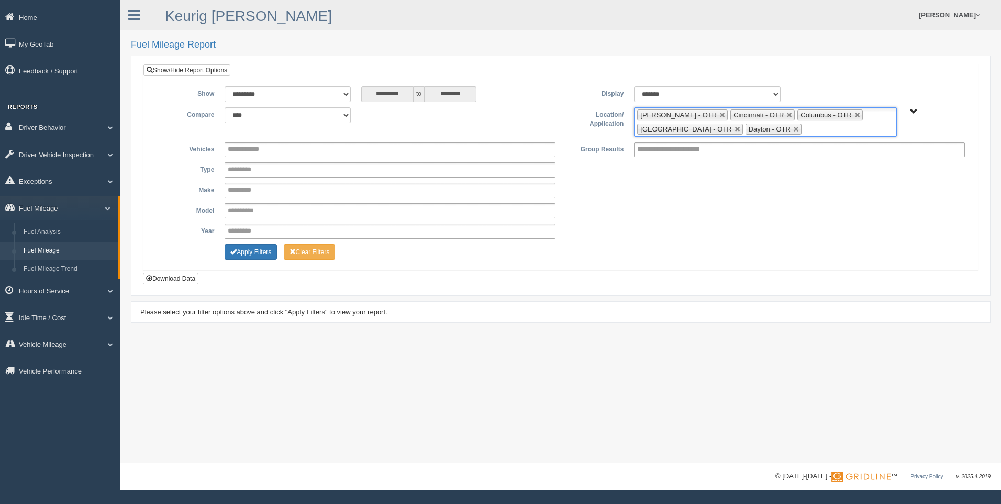
click at [806, 130] on ul "[PERSON_NAME] - OTR Cincinnati - OTR Columbus - OTR [GEOGRAPHIC_DATA] - [GEOGRA…" at bounding box center [765, 121] width 262 height 29
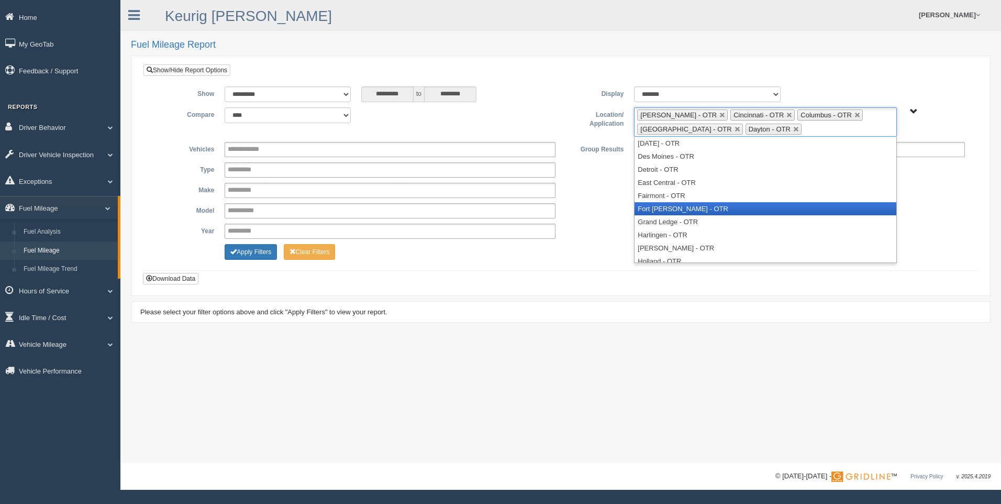
click at [714, 204] on li "Fort [PERSON_NAME] - OTR" at bounding box center [764, 208] width 261 height 13
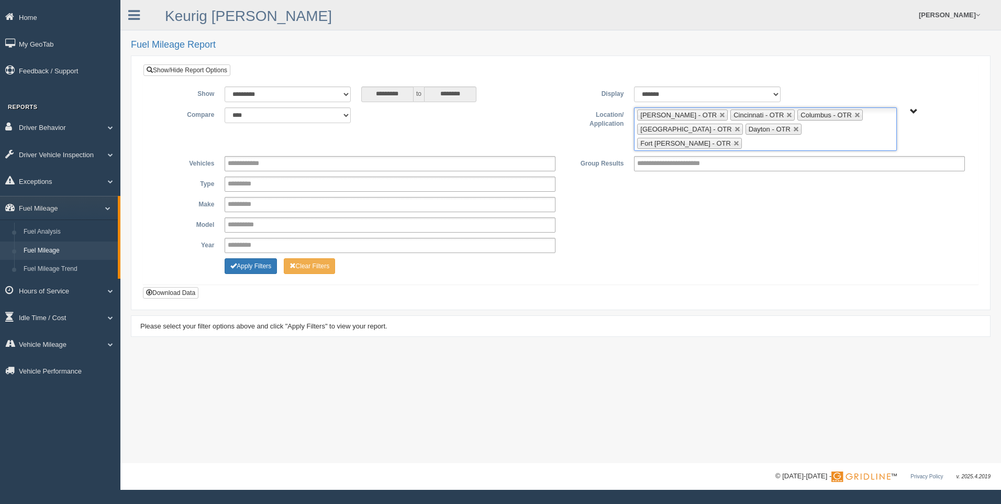
click at [875, 131] on ul "[PERSON_NAME] - OTR Cincinnati - OTR Columbus - OTR [GEOGRAPHIC_DATA] - [GEOGRA…" at bounding box center [765, 128] width 262 height 43
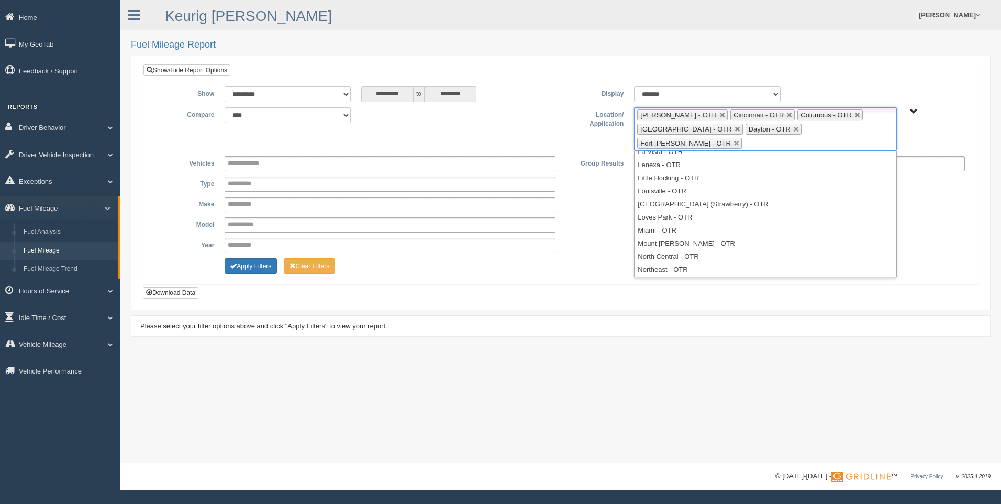
scroll to position [168, 0]
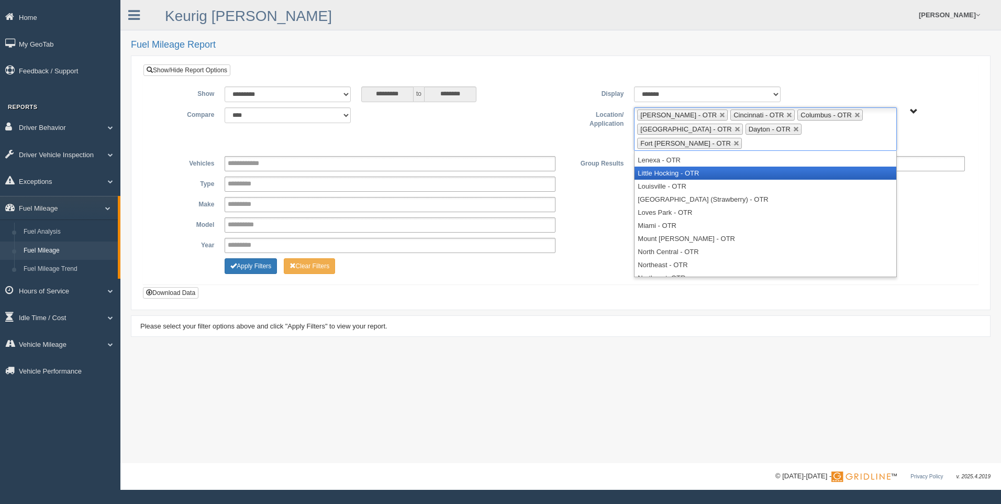
click at [678, 166] on li "Little Hocking - OTR" at bounding box center [764, 172] width 261 height 13
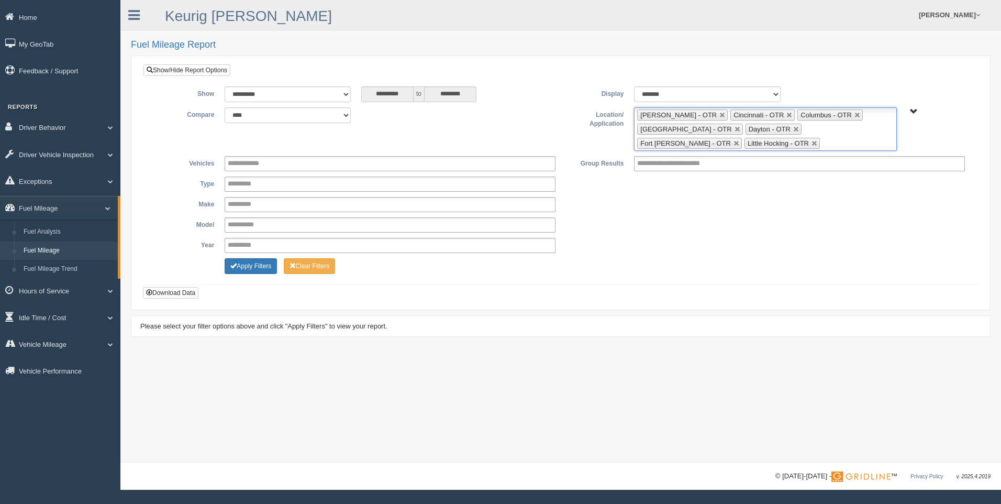
click at [741, 143] on ul "[PERSON_NAME] - OTR Cincinnati - OTR Columbus - OTR [GEOGRAPHIC_DATA] - [GEOGRA…" at bounding box center [765, 128] width 262 height 43
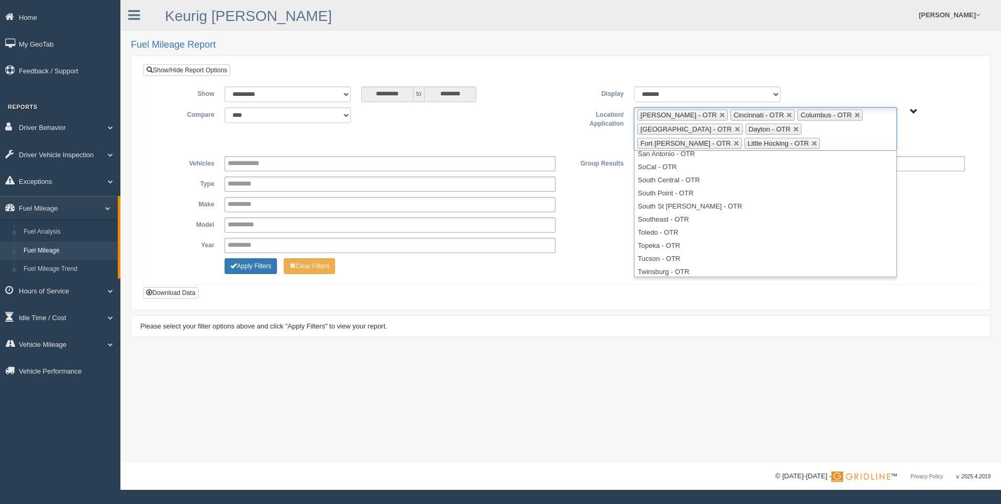
scroll to position [398, 0]
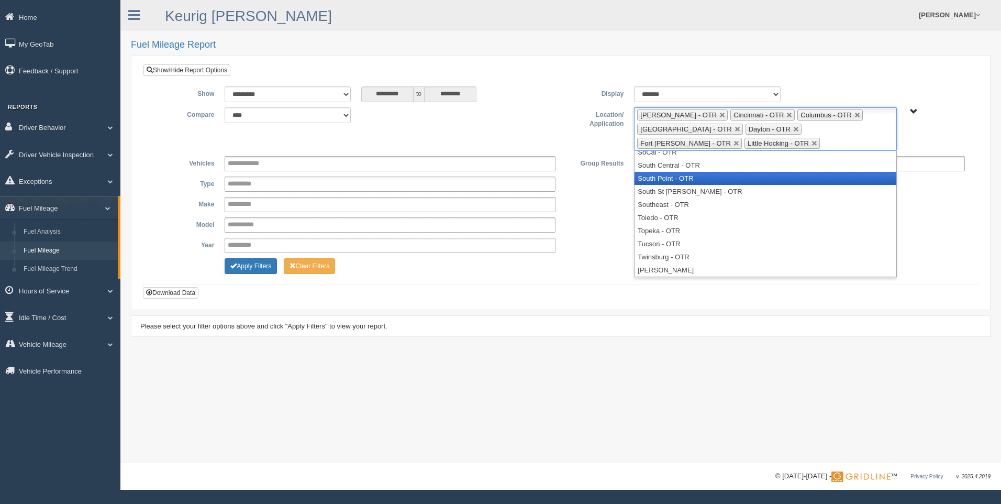
click at [718, 173] on li "South Point - OTR" at bounding box center [764, 178] width 261 height 13
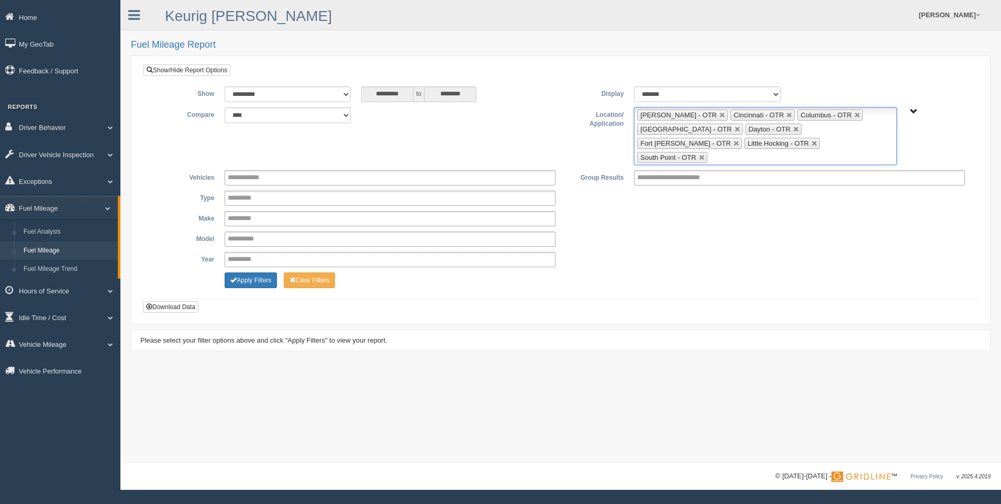
click at [797, 142] on ul "[PERSON_NAME] - OTR Cincinnati - OTR Columbus - OTR [GEOGRAPHIC_DATA] - [GEOGRA…" at bounding box center [765, 136] width 262 height 58
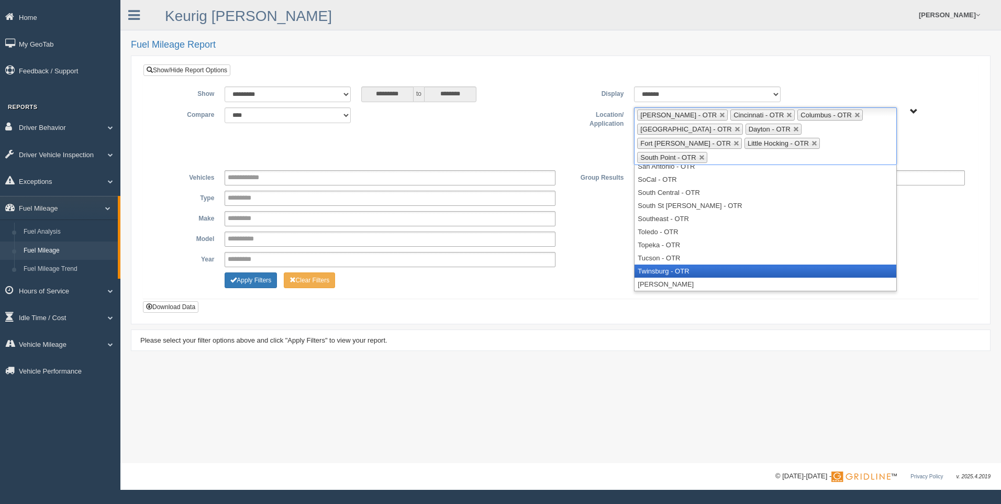
click at [700, 264] on li "Twinsburg - OTR" at bounding box center [764, 270] width 261 height 13
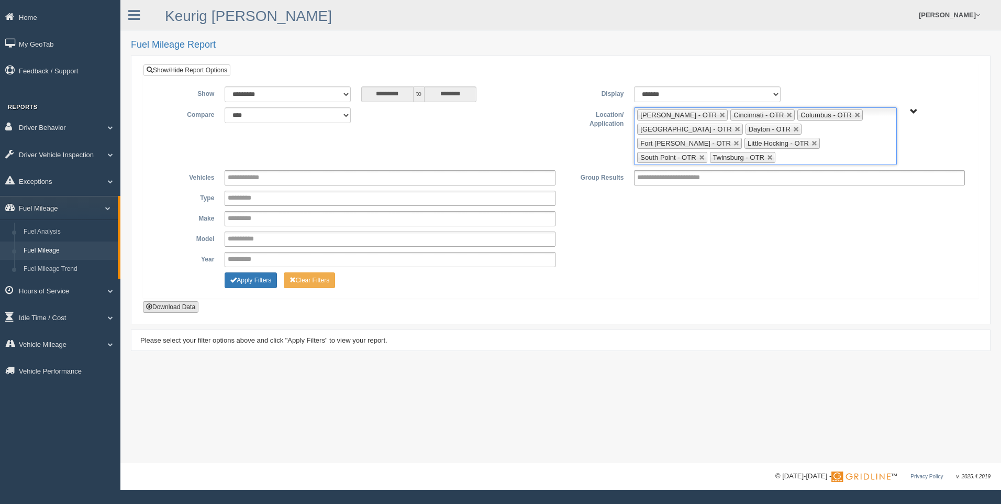
click at [157, 301] on button "Download Data" at bounding box center [170, 307] width 55 height 12
